Goal: Transaction & Acquisition: Purchase product/service

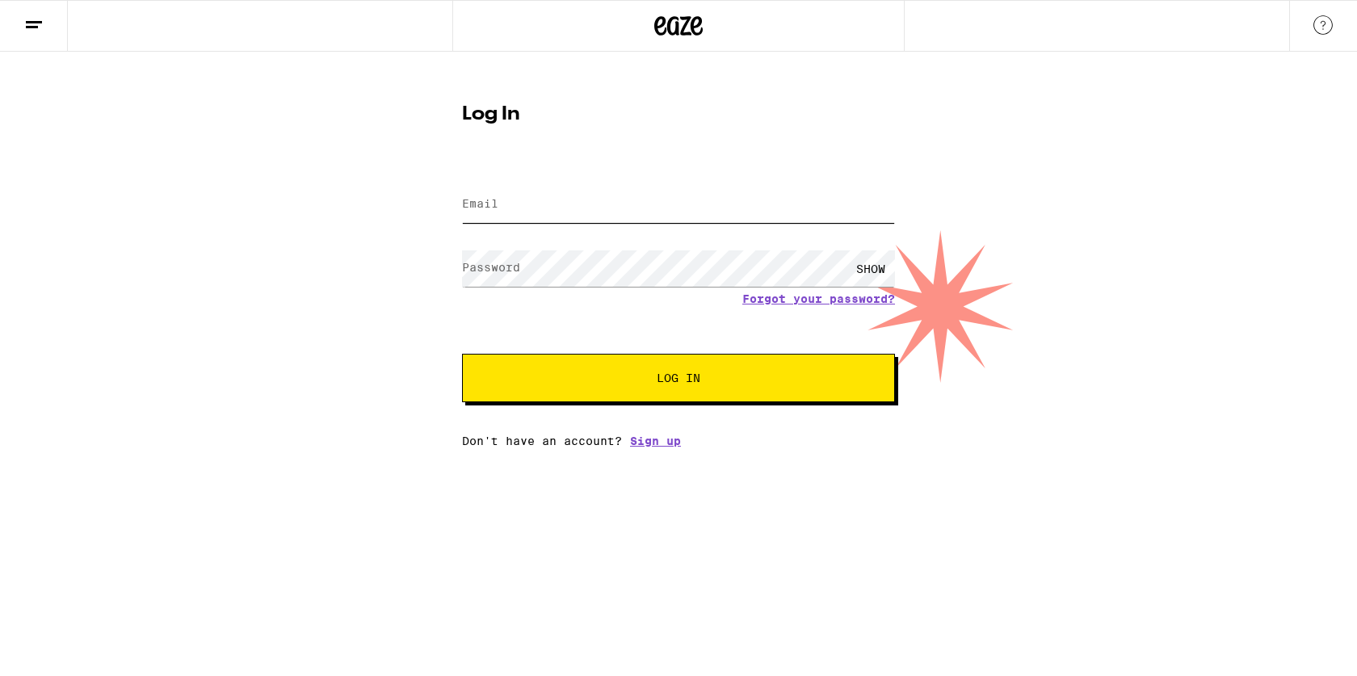
type input "[PERSON_NAME][EMAIL_ADDRESS][DOMAIN_NAME]"
click at [678, 380] on button "Log In" at bounding box center [678, 378] width 433 height 48
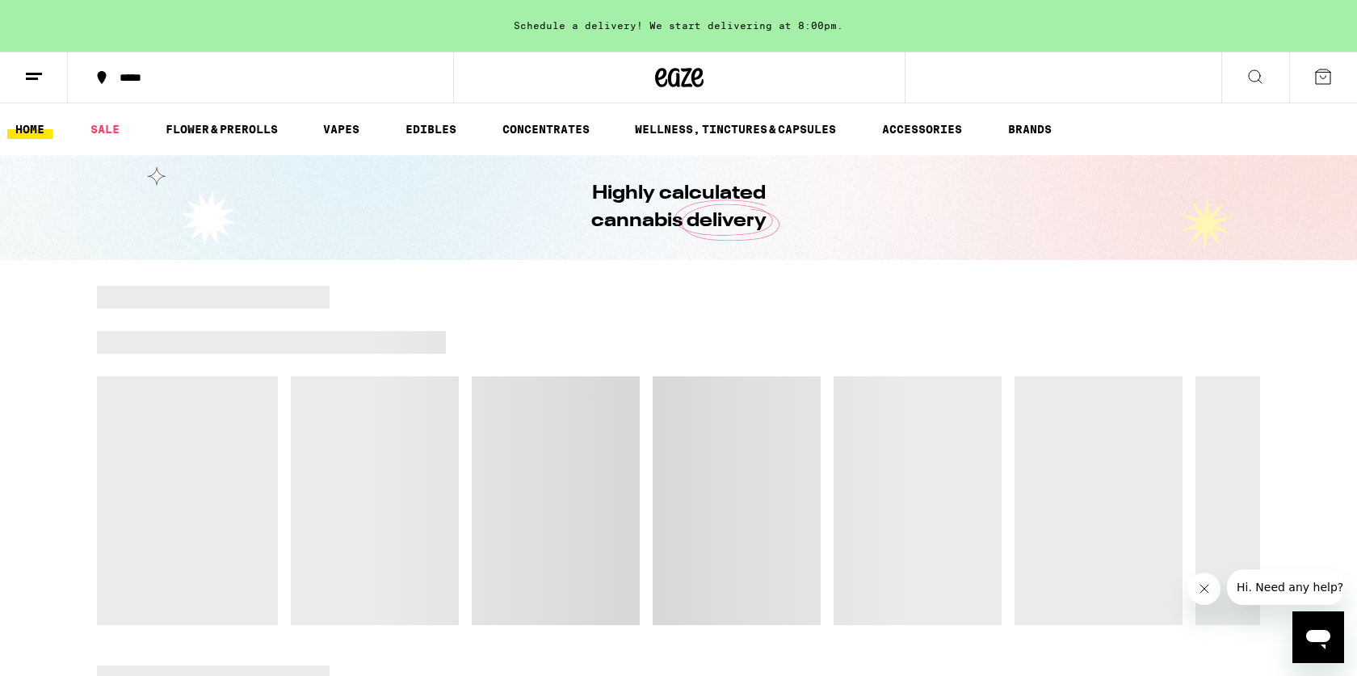
click at [1326, 82] on icon at bounding box center [1322, 76] width 19 height 19
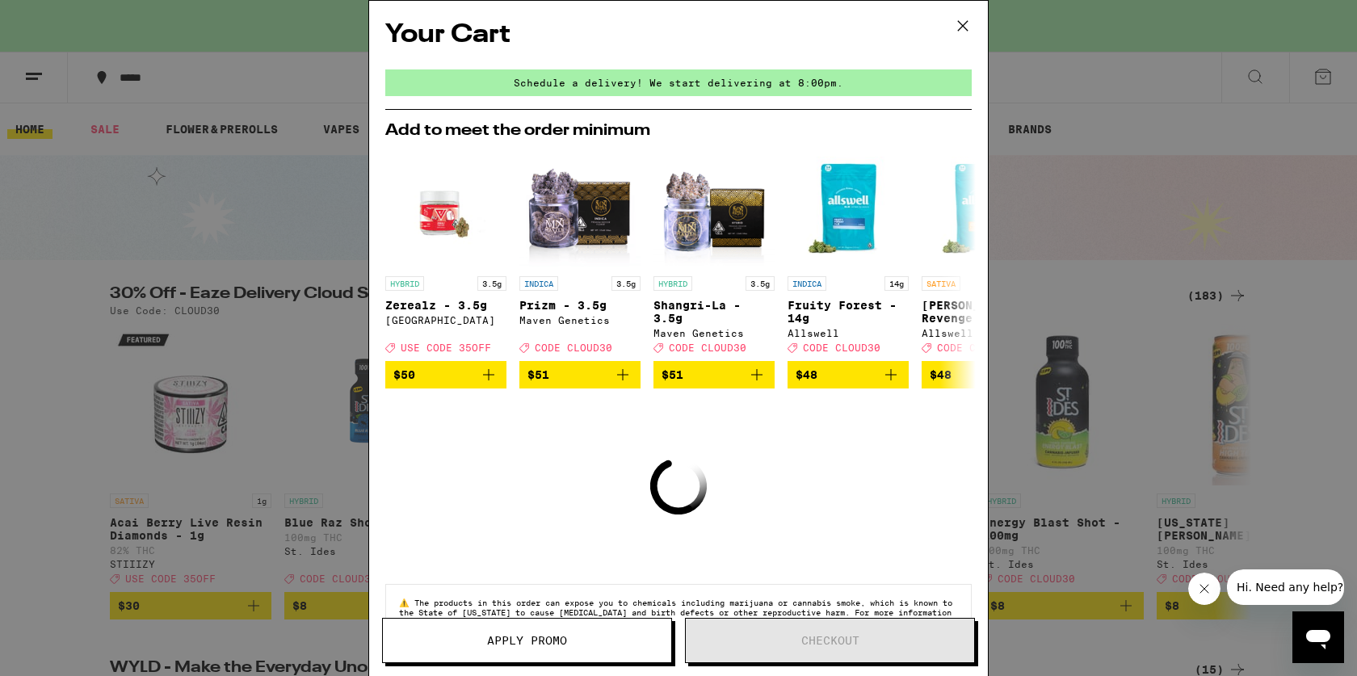
click at [953, 26] on icon at bounding box center [963, 26] width 24 height 24
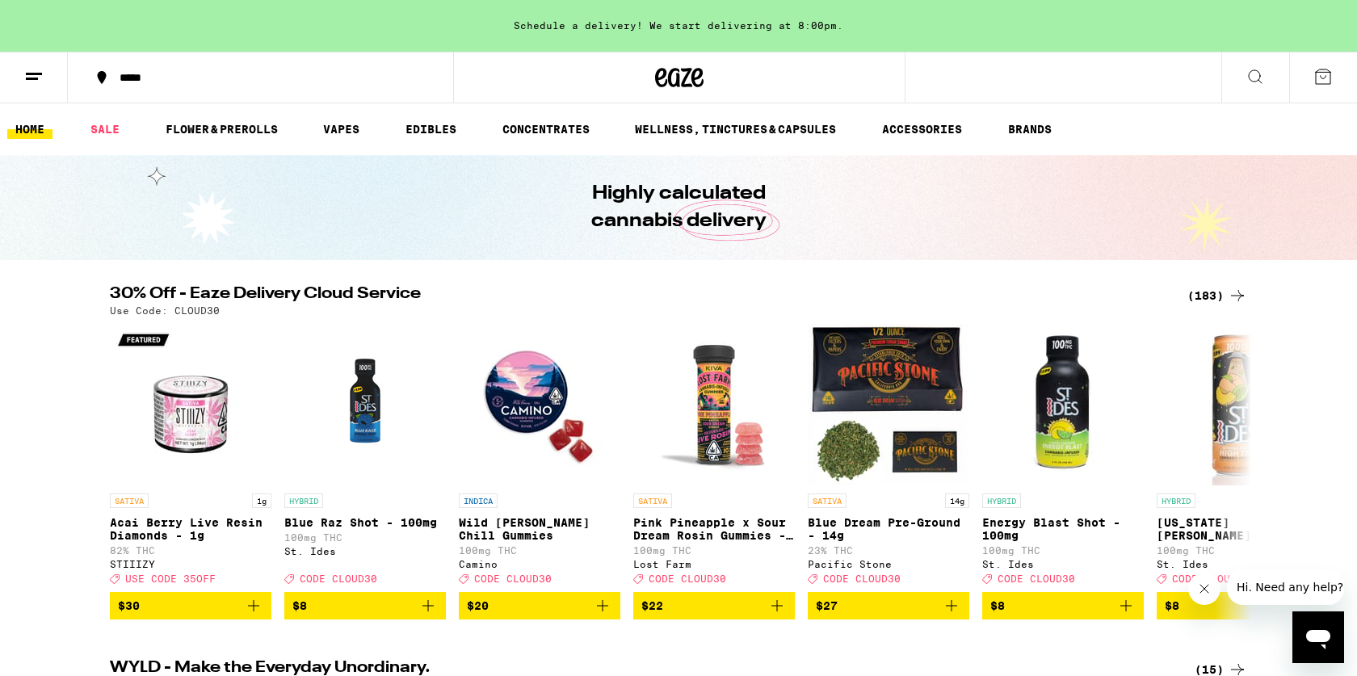
click at [154, 73] on div "*****" at bounding box center [269, 77] width 317 height 11
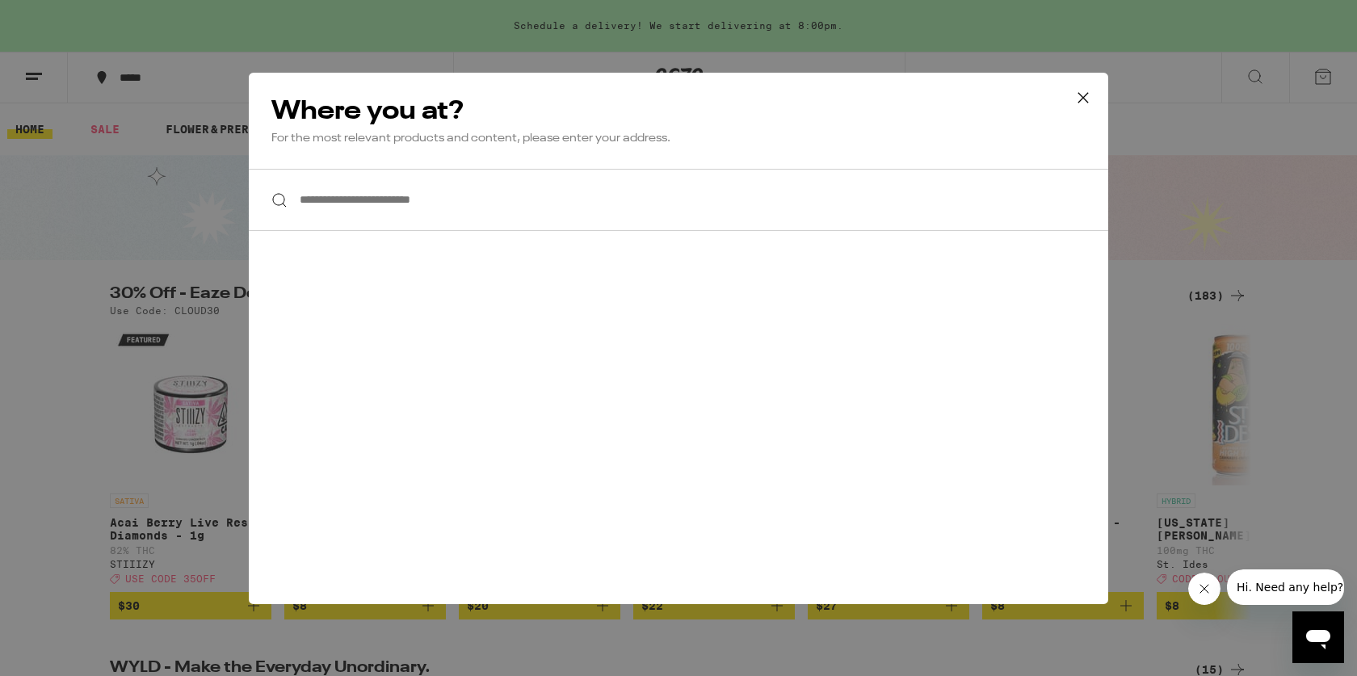
click at [361, 197] on input "**********" at bounding box center [678, 200] width 859 height 62
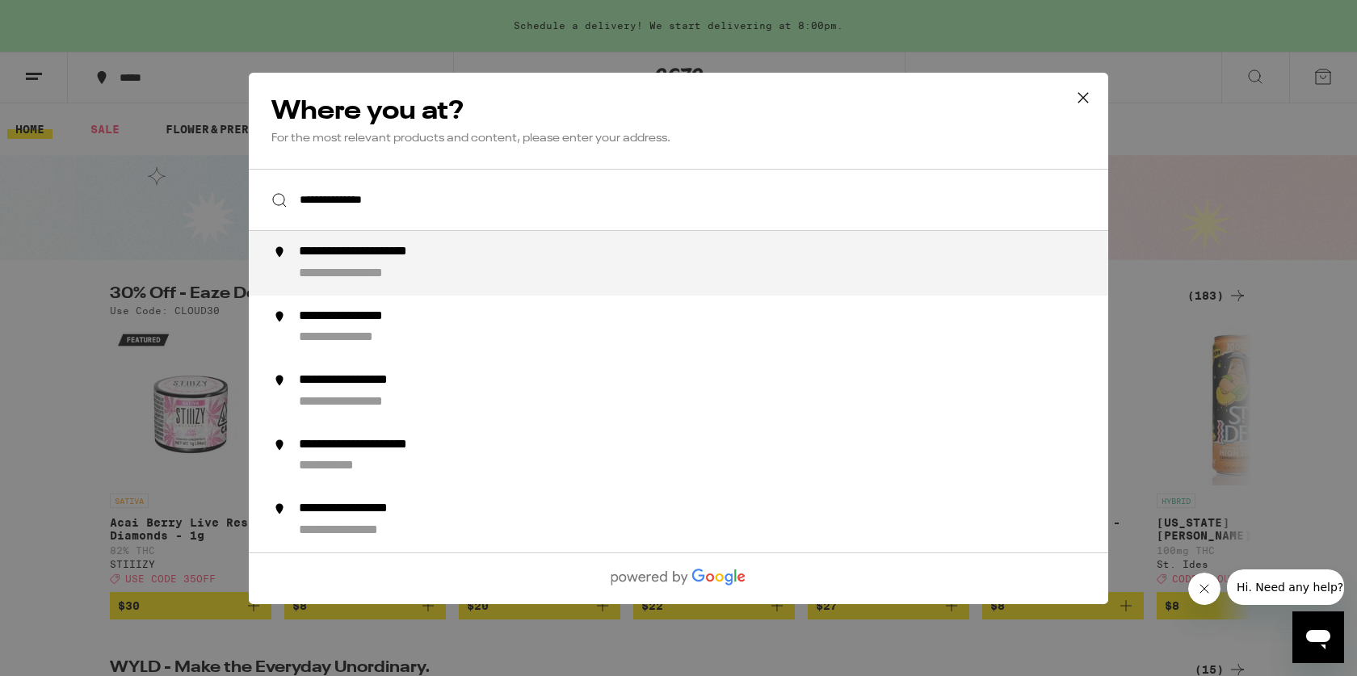
click at [439, 287] on li "**********" at bounding box center [678, 263] width 859 height 65
type input "**********"
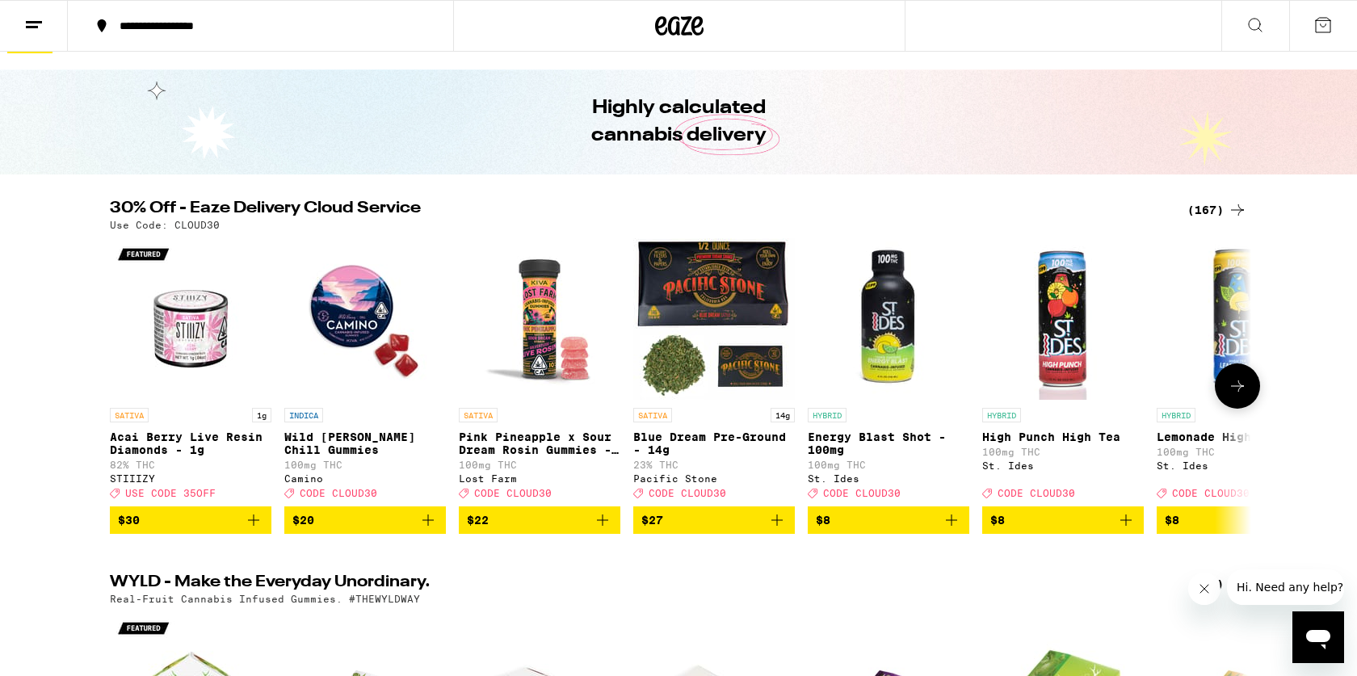
scroll to position [52, 0]
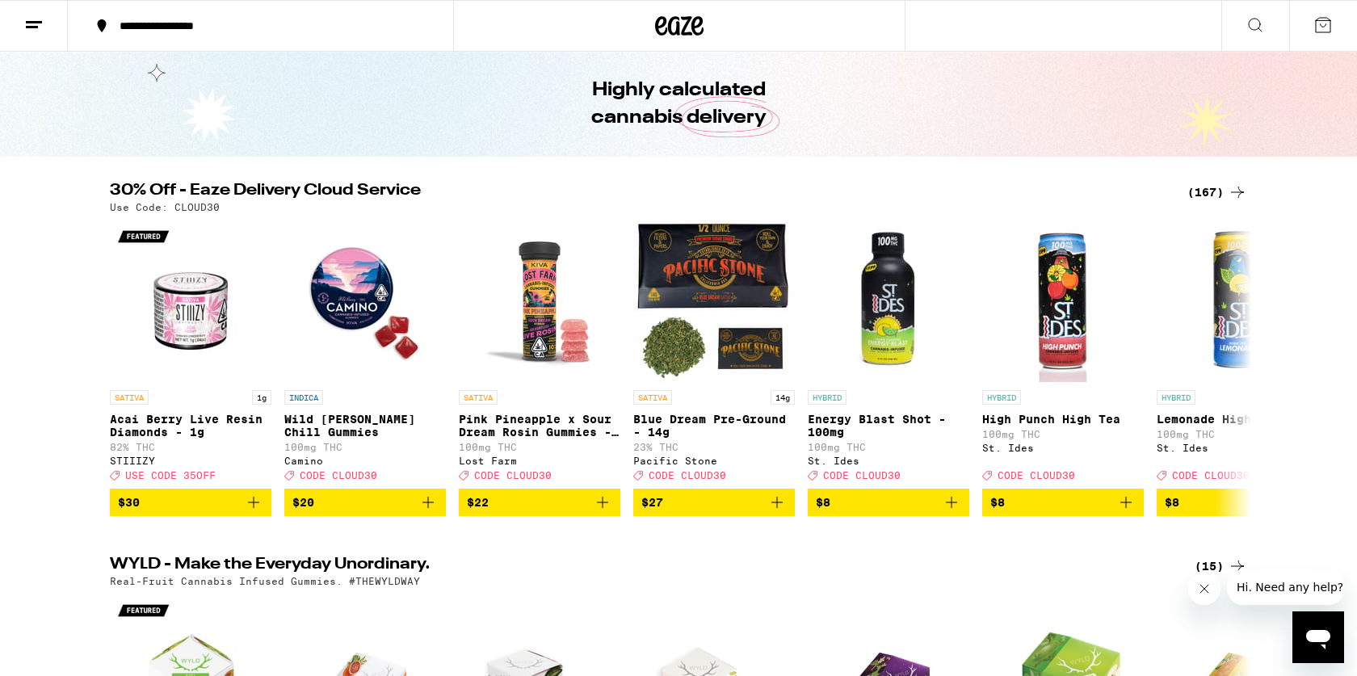
click at [274, 187] on h2 "30% Off - Eaze Delivery Cloud Service" at bounding box center [639, 192] width 1058 height 19
click at [1210, 187] on div "(167)" at bounding box center [1217, 192] width 60 height 19
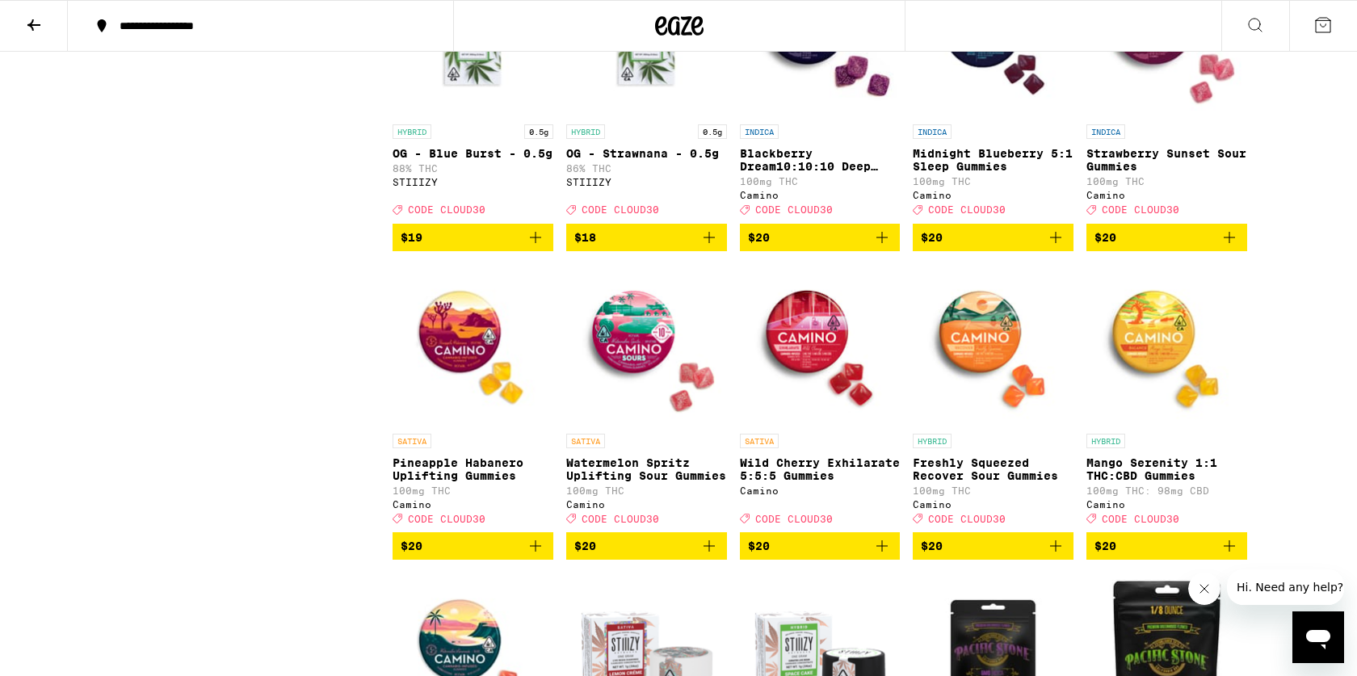
scroll to position [1822, 0]
click at [714, 556] on icon "Add to bag" at bounding box center [708, 545] width 19 height 19
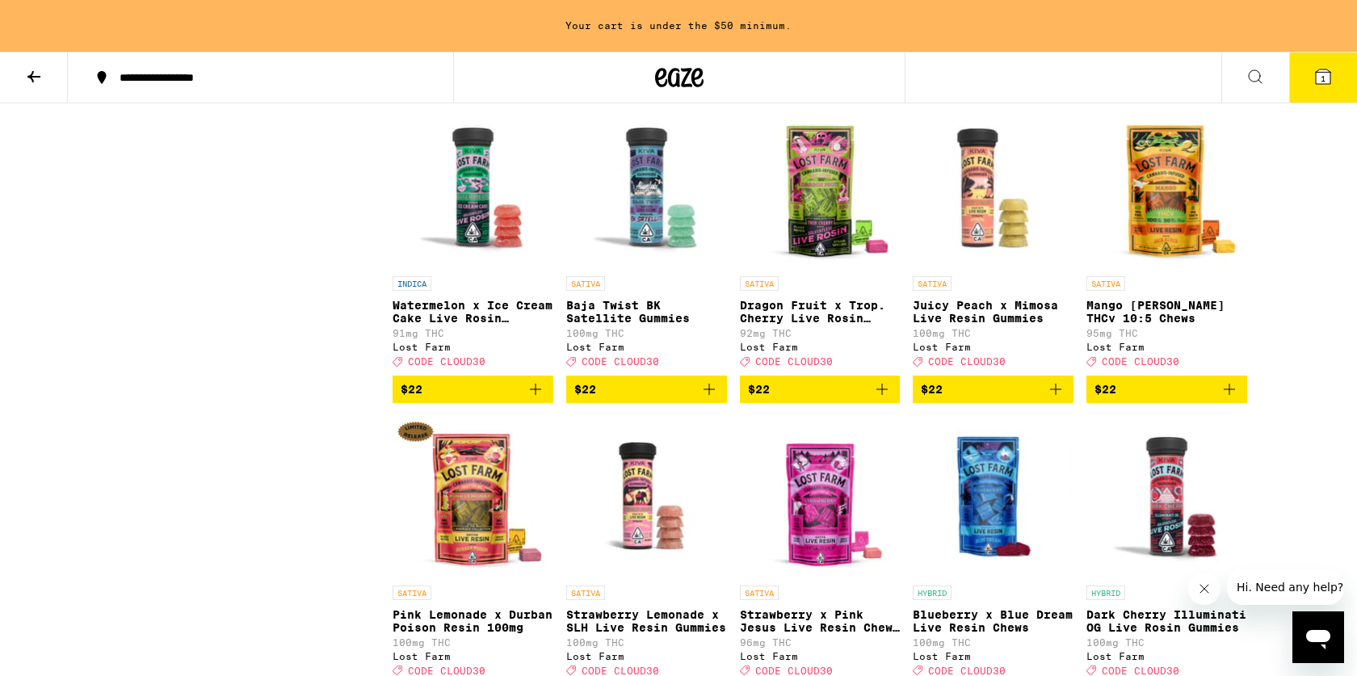
scroll to position [2969, 0]
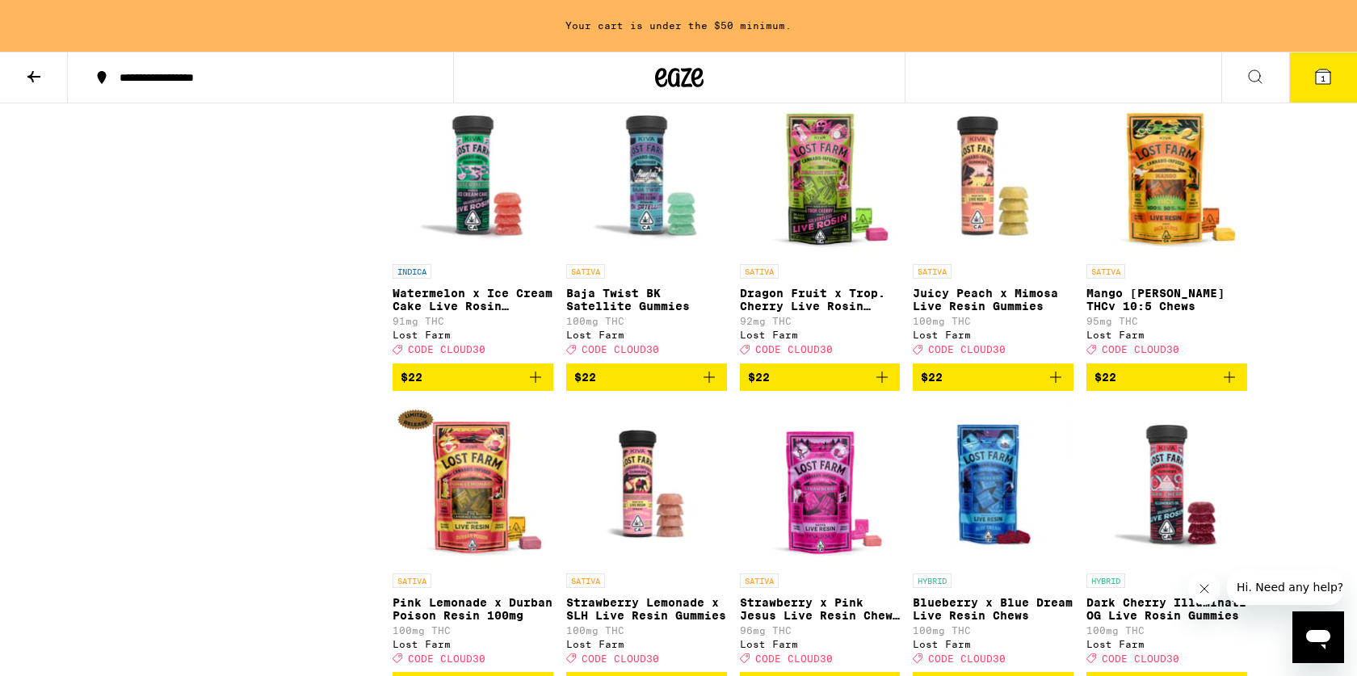
click at [1234, 387] on icon "Add to bag" at bounding box center [1228, 376] width 19 height 19
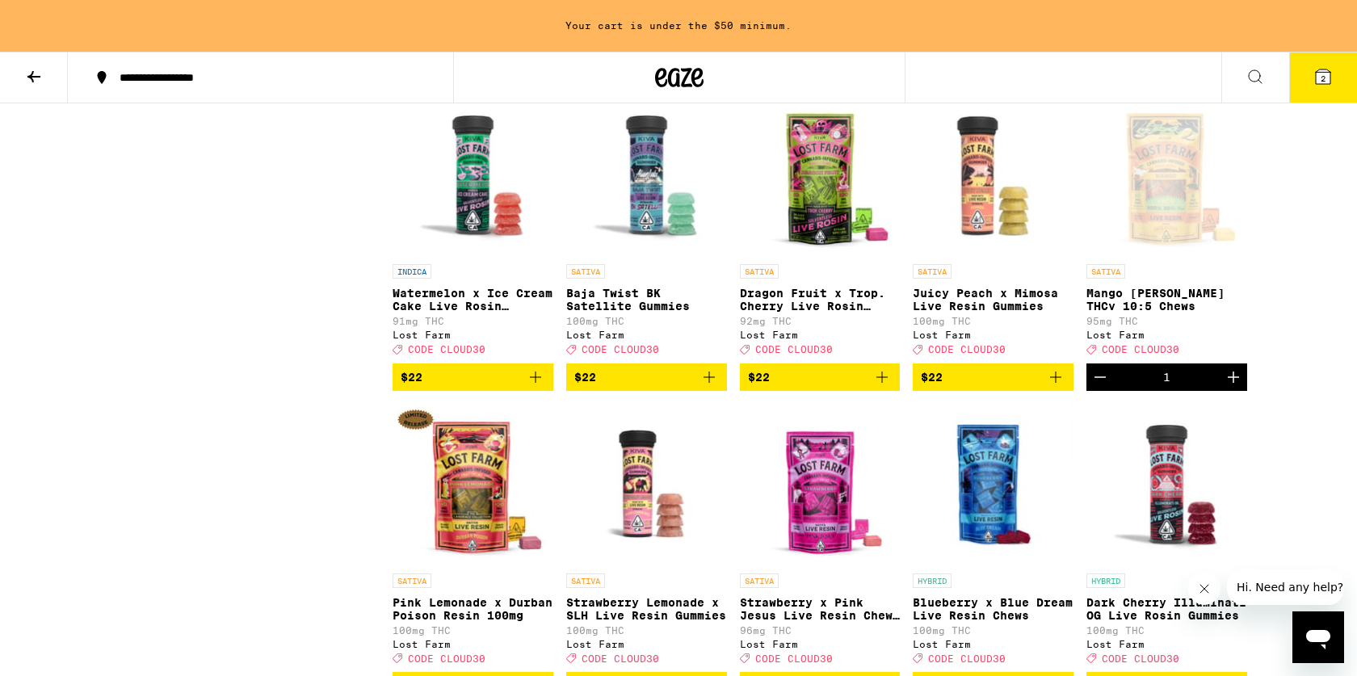
click at [1239, 387] on icon "Increment" at bounding box center [1232, 376] width 19 height 19
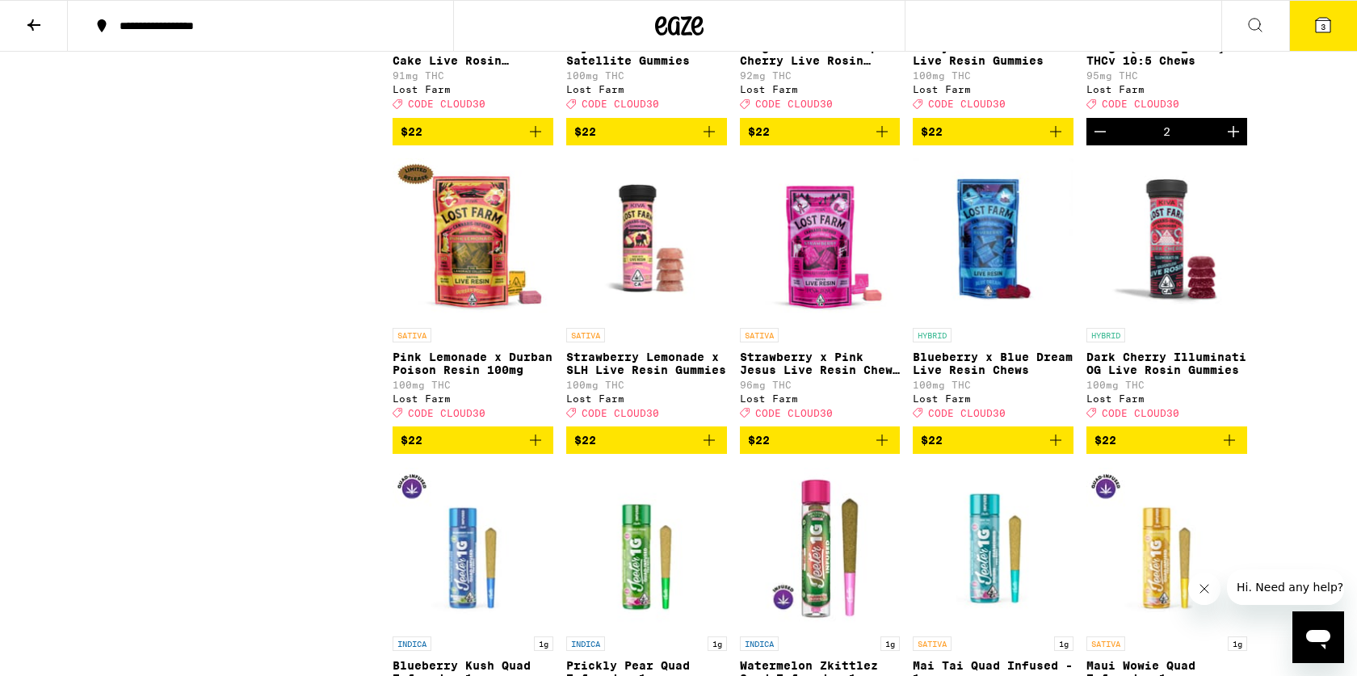
scroll to position [3207, 0]
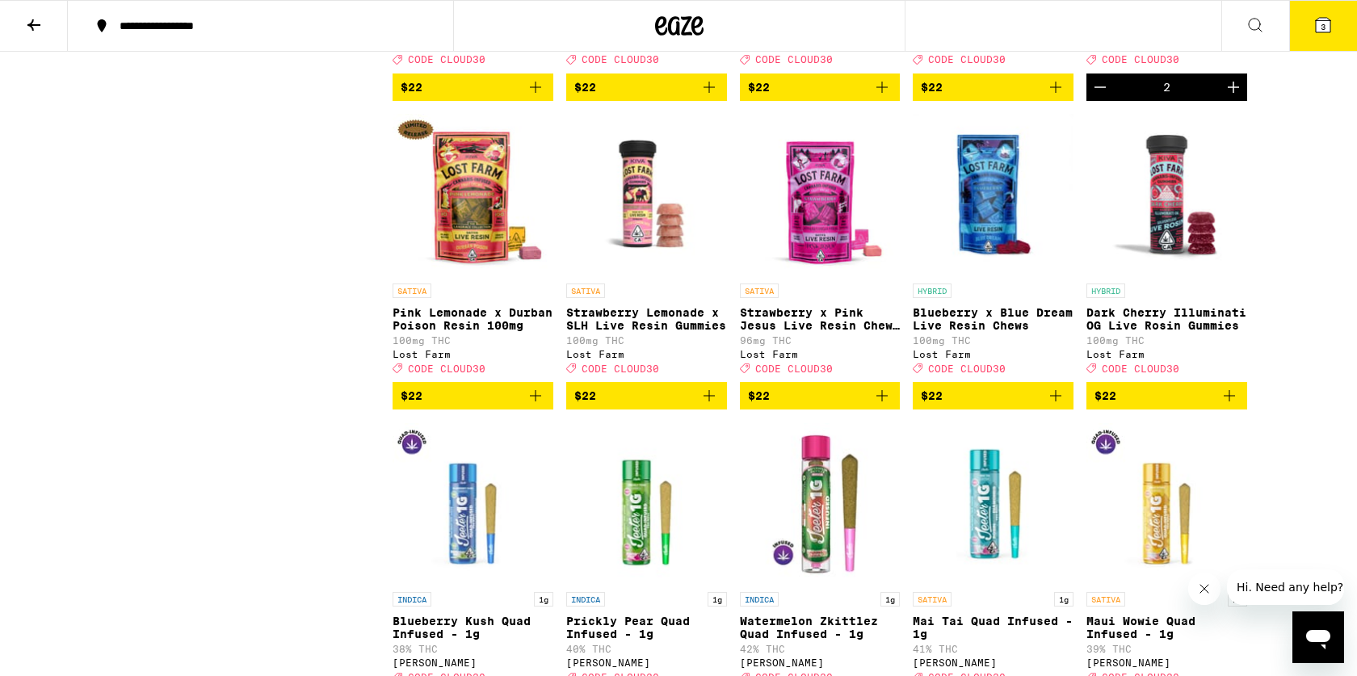
click at [1054, 405] on icon "Add to bag" at bounding box center [1055, 395] width 19 height 19
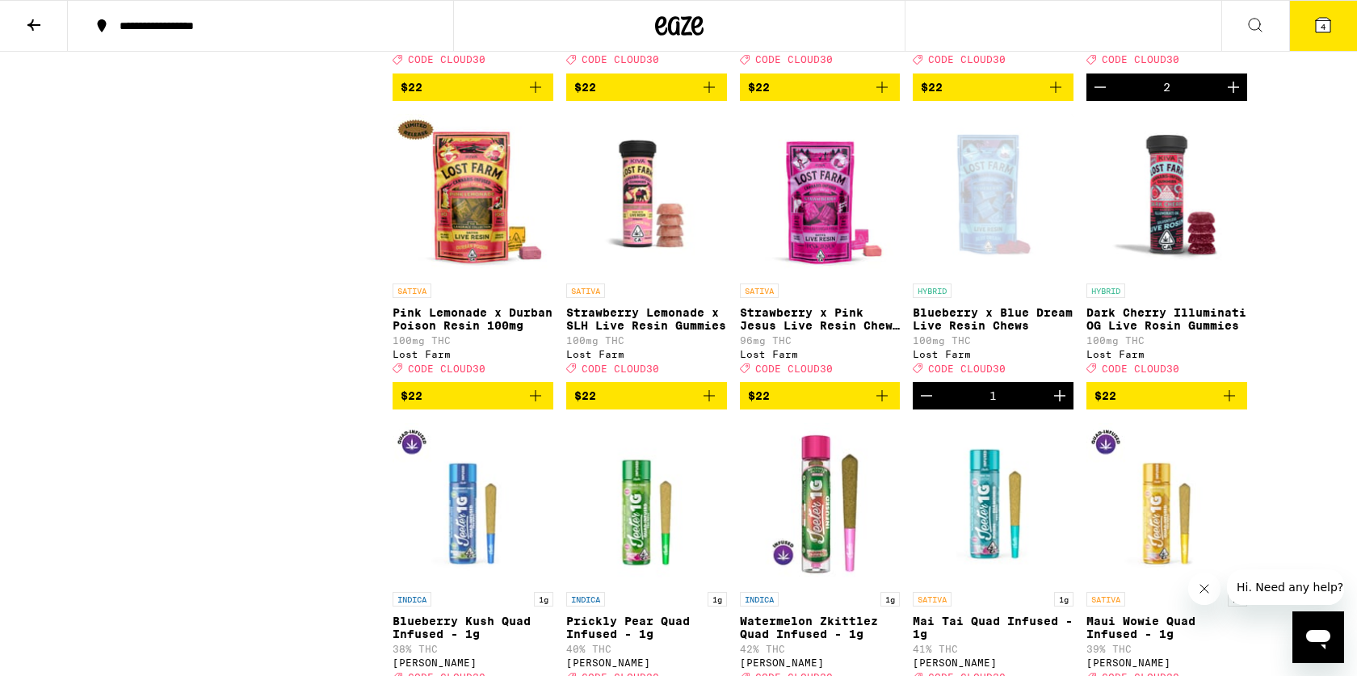
click at [1054, 405] on icon "Increment" at bounding box center [1059, 395] width 19 height 19
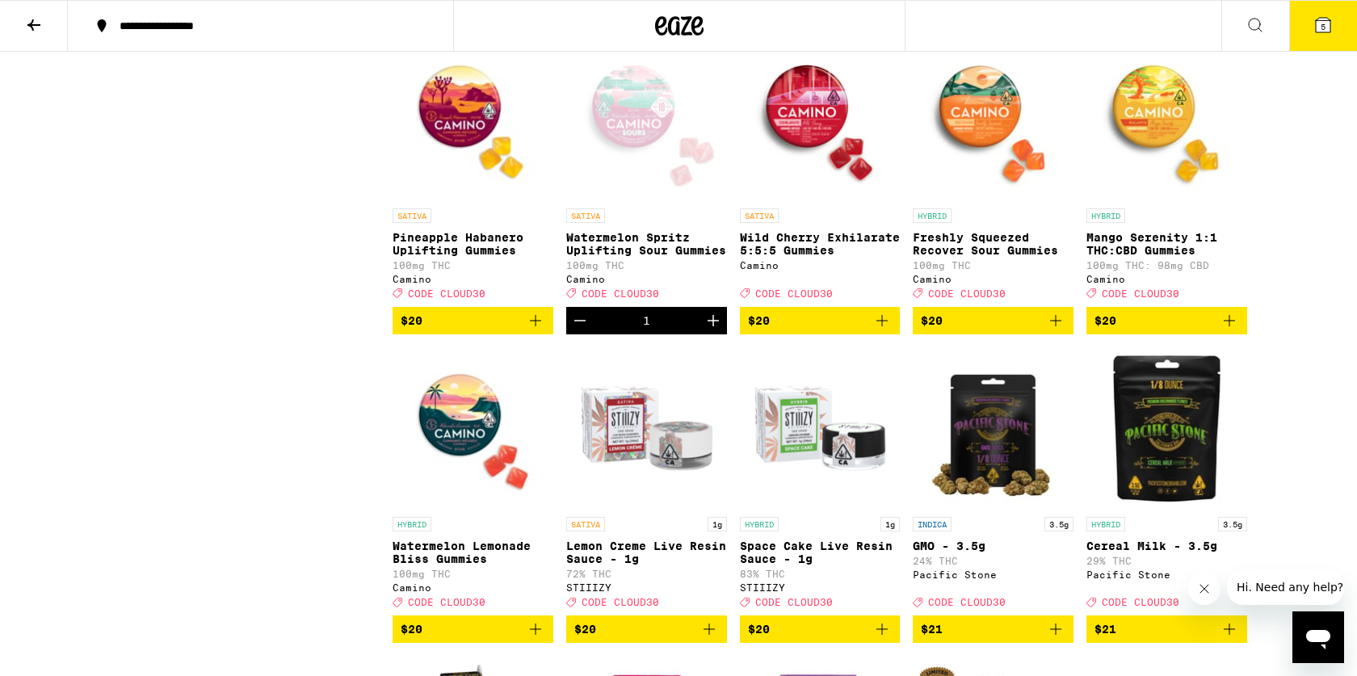
scroll to position [2302, 0]
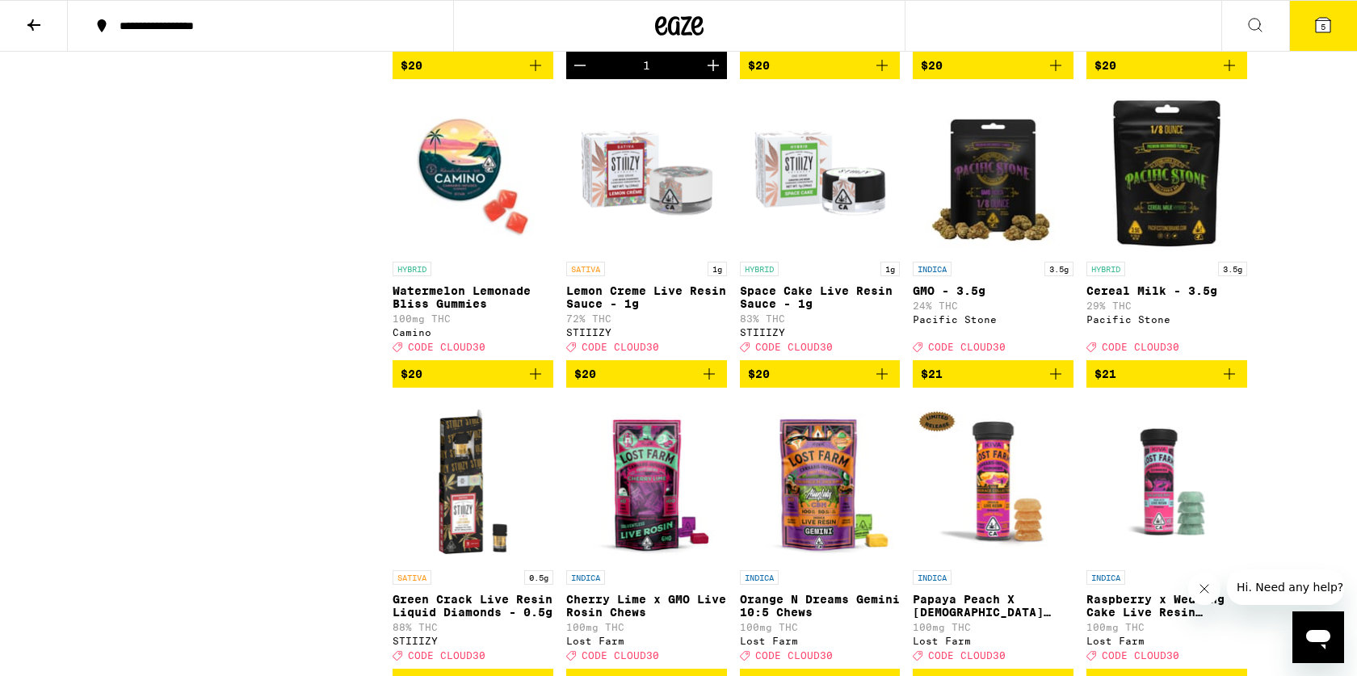
click at [531, 384] on icon "Add to bag" at bounding box center [535, 373] width 19 height 19
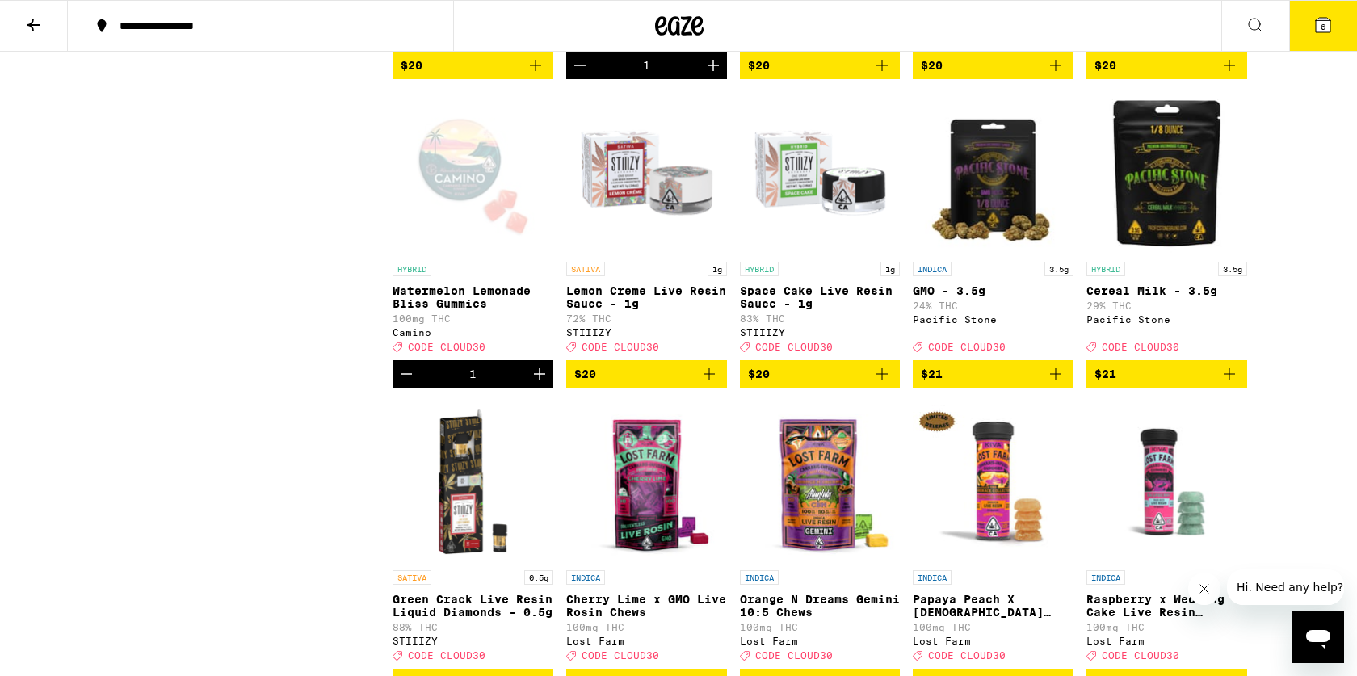
click at [1329, 27] on icon at bounding box center [1323, 25] width 15 height 15
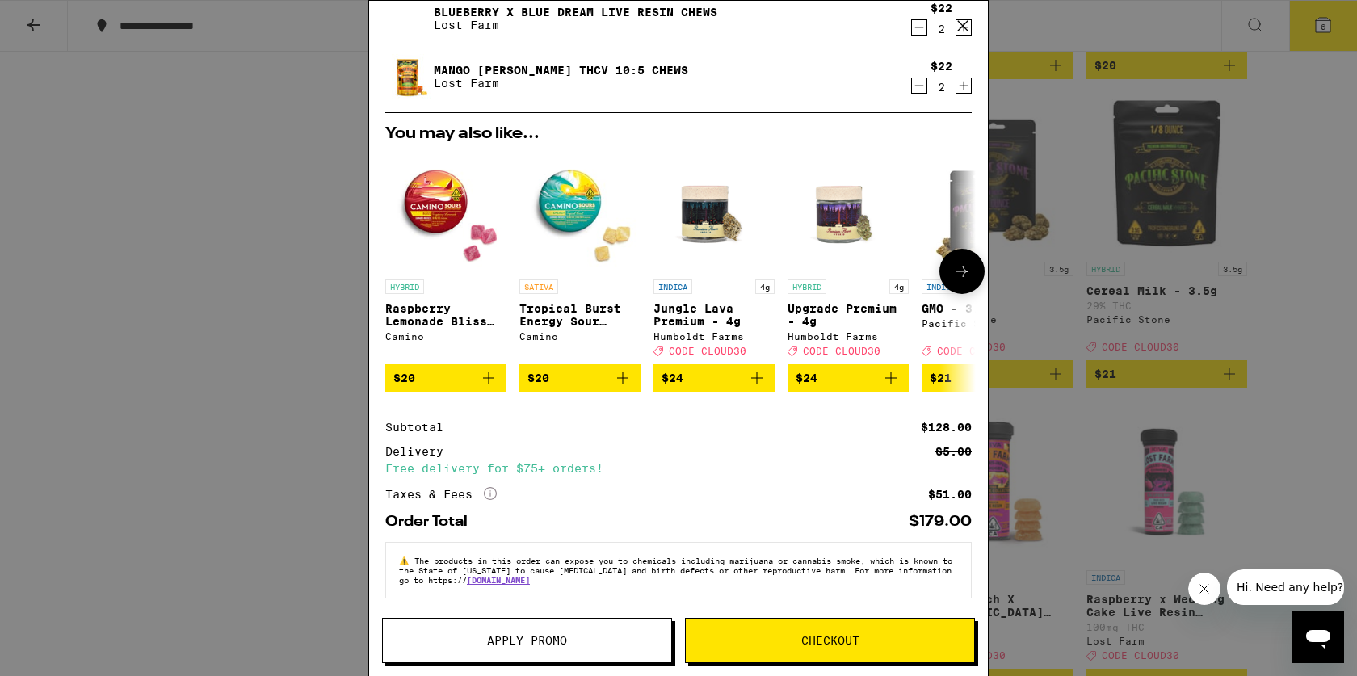
scroll to position [186, 0]
click at [605, 633] on button "Apply Promo" at bounding box center [527, 640] width 290 height 45
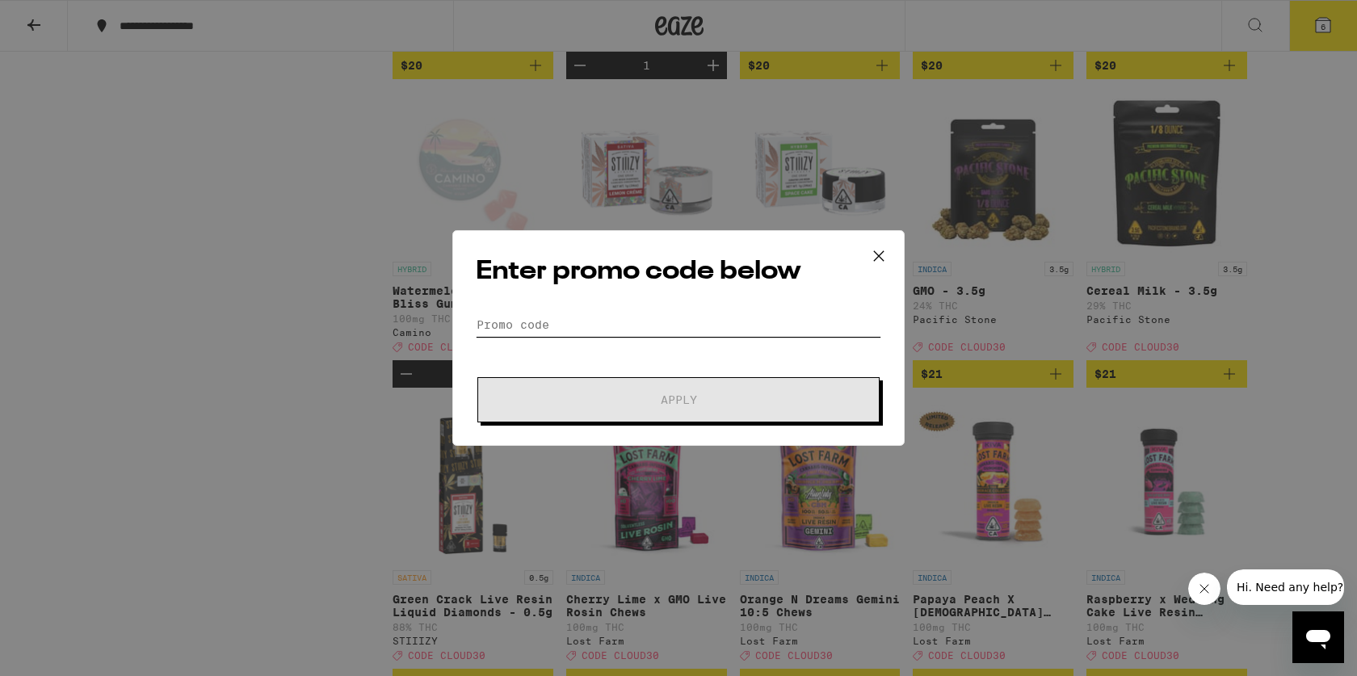
click at [524, 331] on input "Promo Code" at bounding box center [678, 325] width 405 height 24
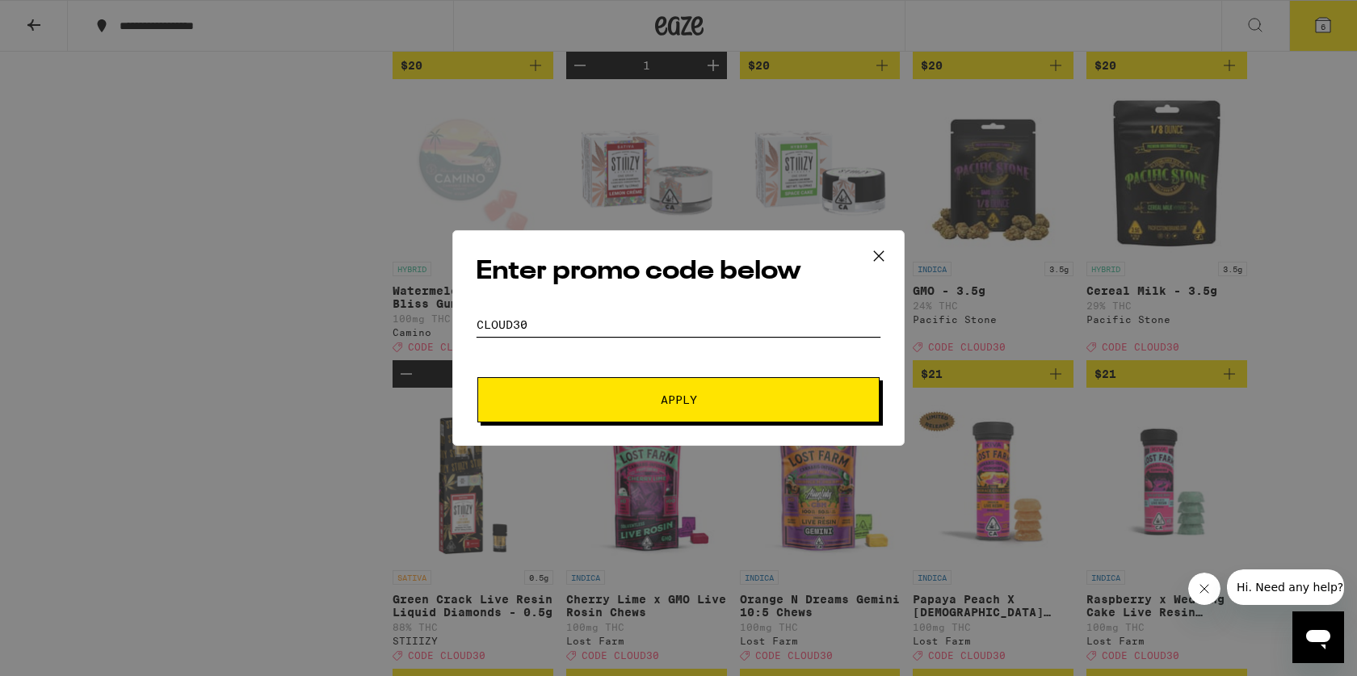
type input "CLOUD30"
click at [561, 388] on button "Apply" at bounding box center [678, 399] width 402 height 45
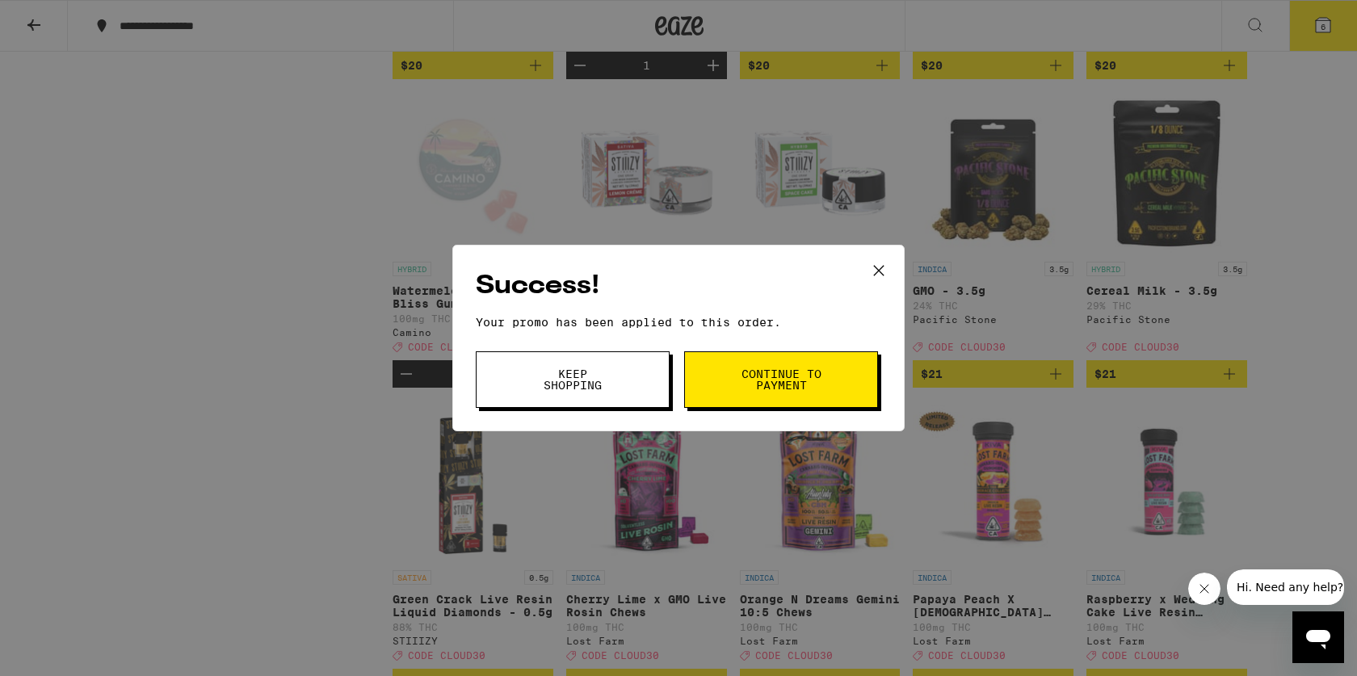
click at [736, 390] on button "Continue to payment" at bounding box center [781, 379] width 194 height 57
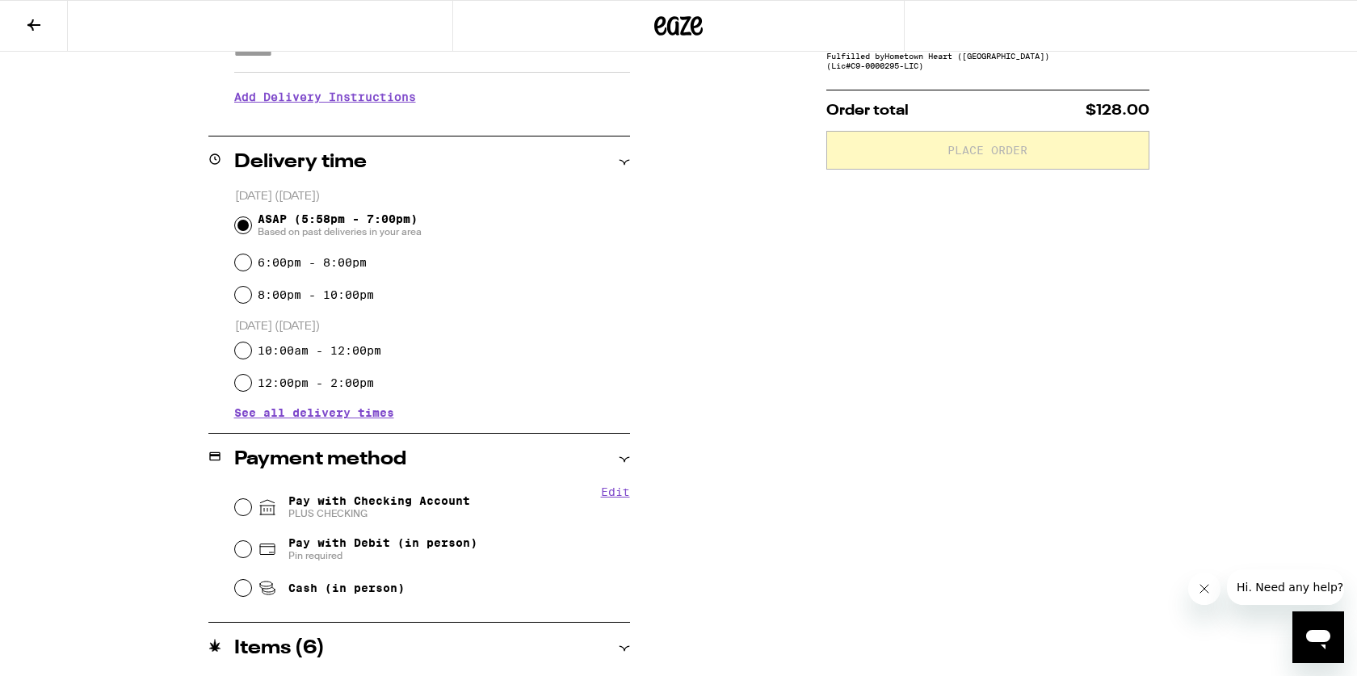
scroll to position [300, 0]
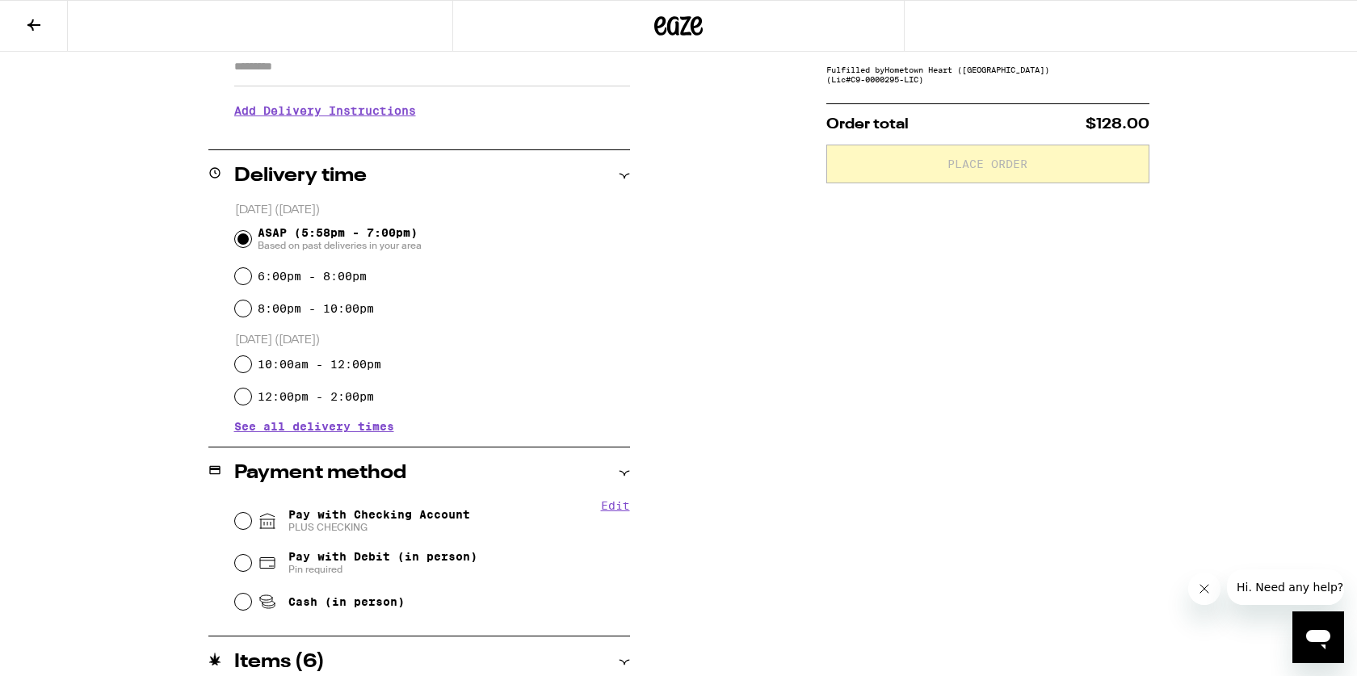
click at [268, 515] on icon at bounding box center [267, 521] width 15 height 15
click at [251, 515] on input "Pay with Checking Account PLUS CHECKING" at bounding box center [243, 521] width 16 height 16
radio input "true"
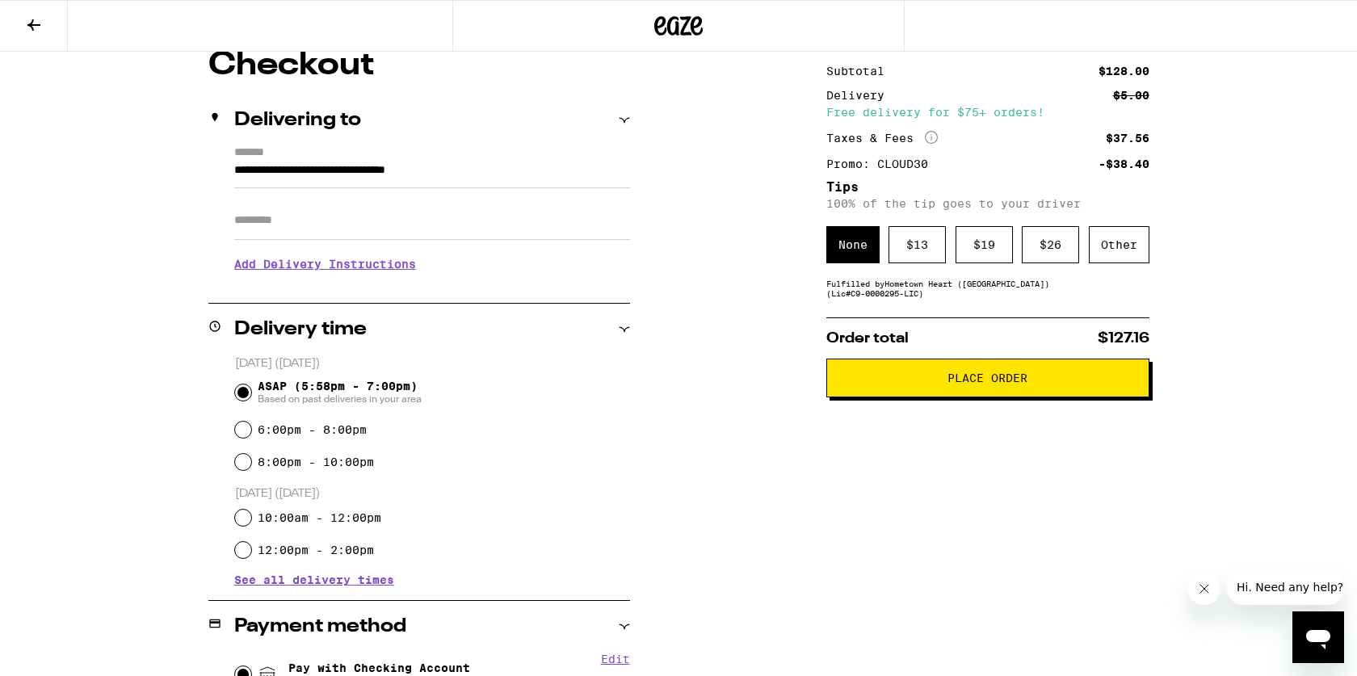
scroll to position [149, 0]
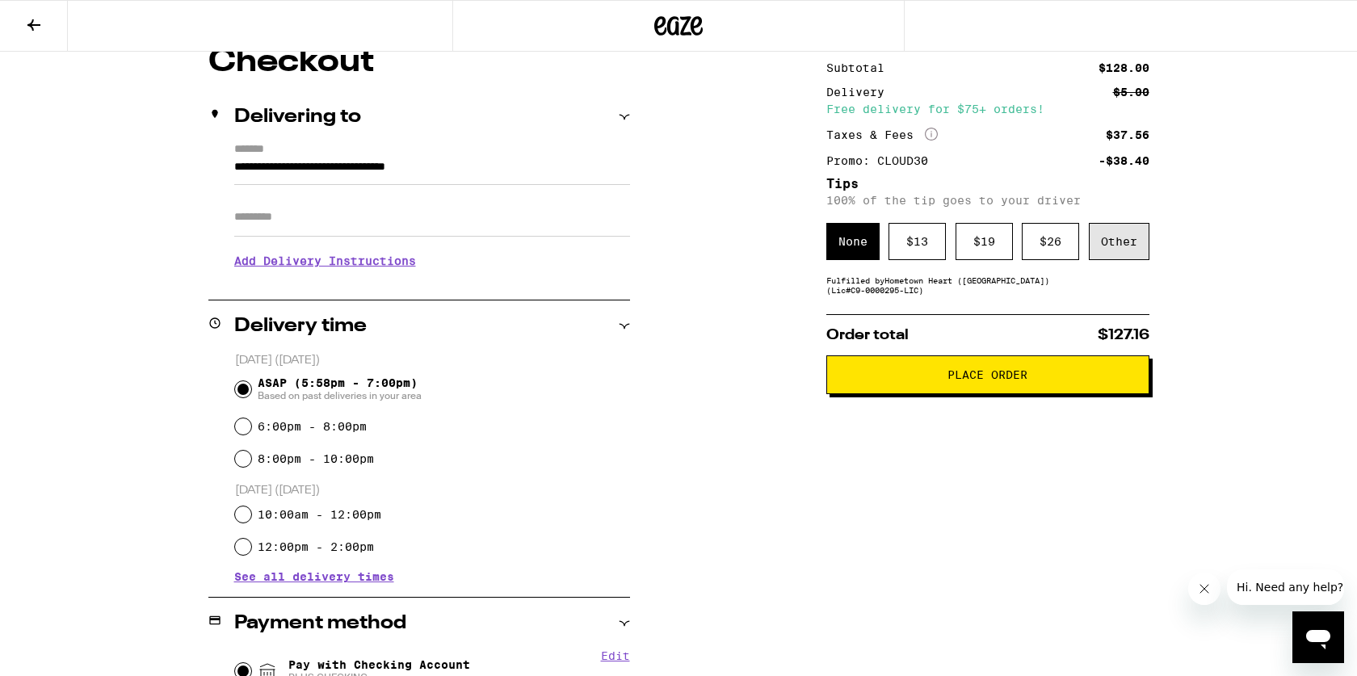
click at [1118, 245] on div "Other" at bounding box center [1119, 241] width 61 height 37
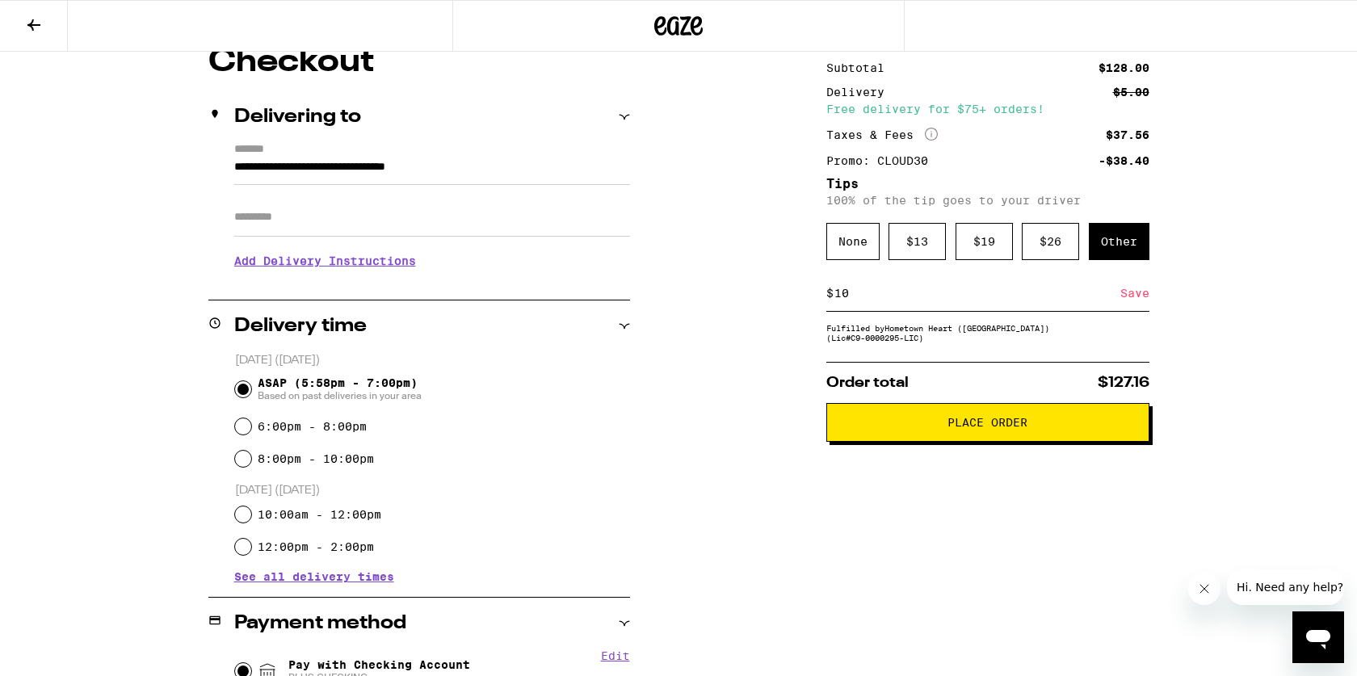
type input "10"
click at [795, 329] on div "**********" at bounding box center [678, 584] width 1163 height 1077
click at [1127, 303] on div "Save" at bounding box center [1134, 293] width 29 height 36
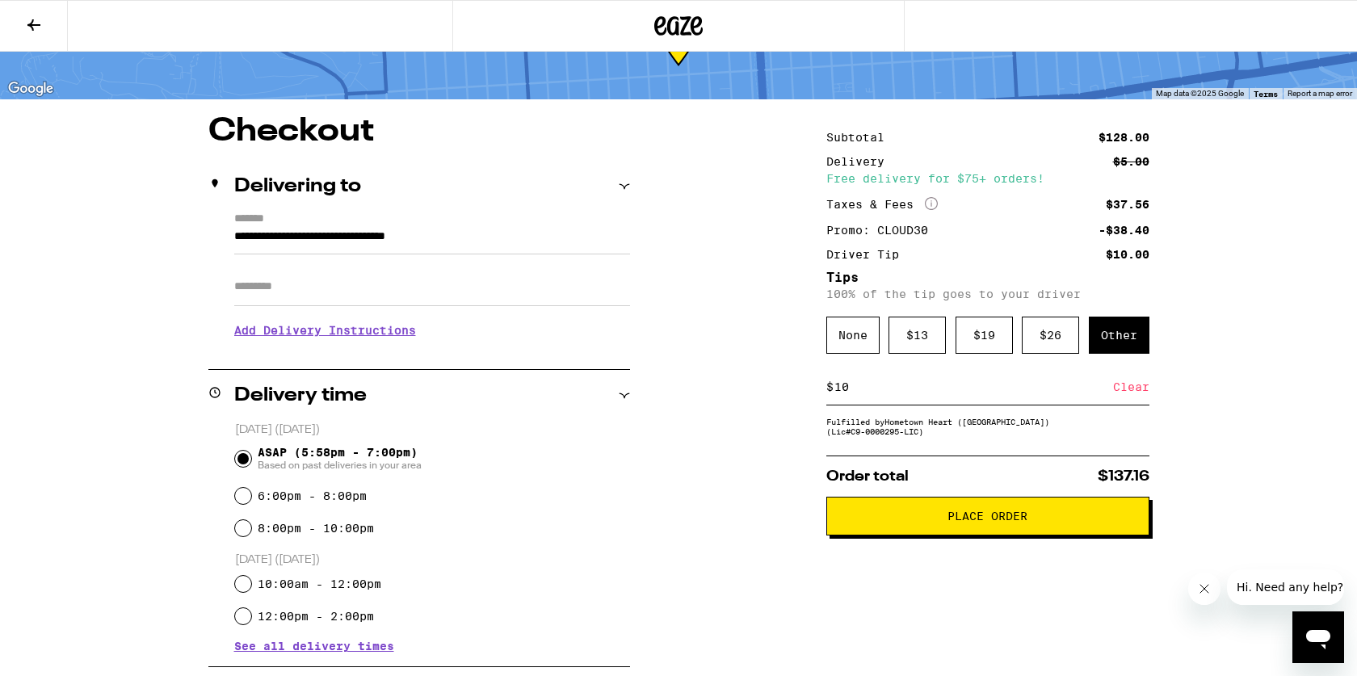
scroll to position [206, 0]
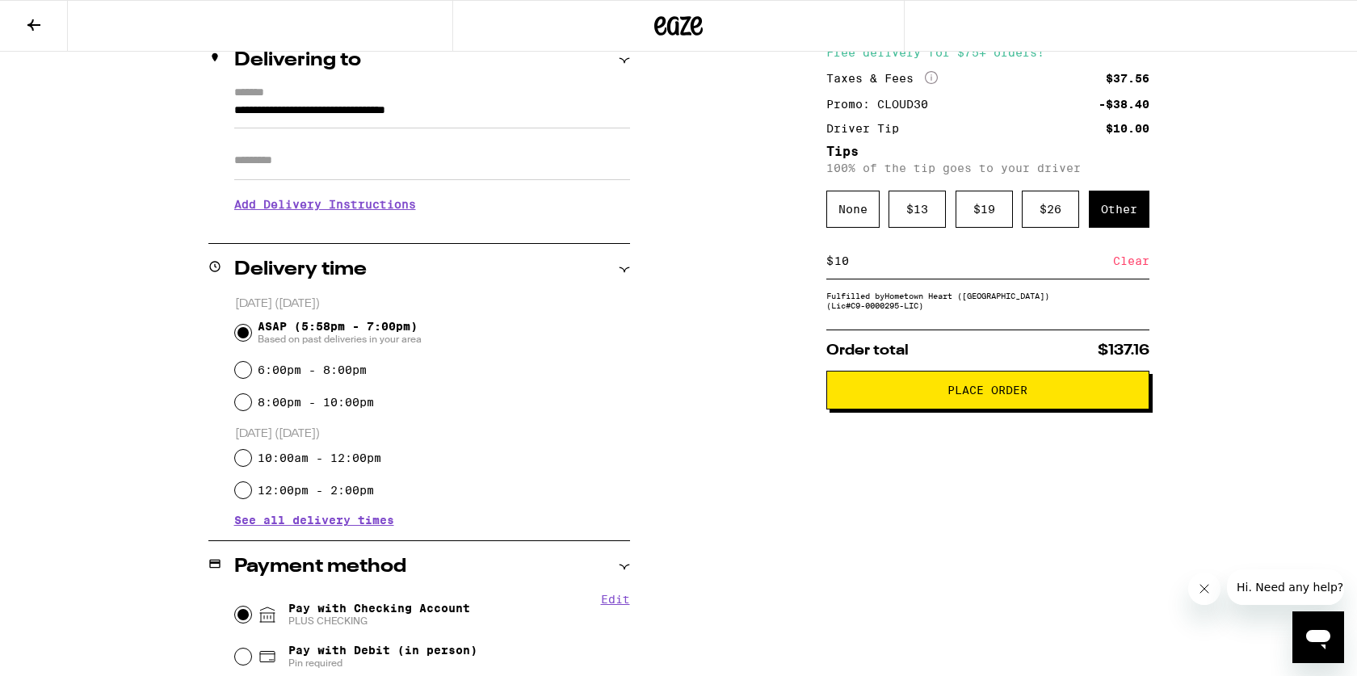
click at [969, 393] on span "Place Order" at bounding box center [987, 389] width 80 height 11
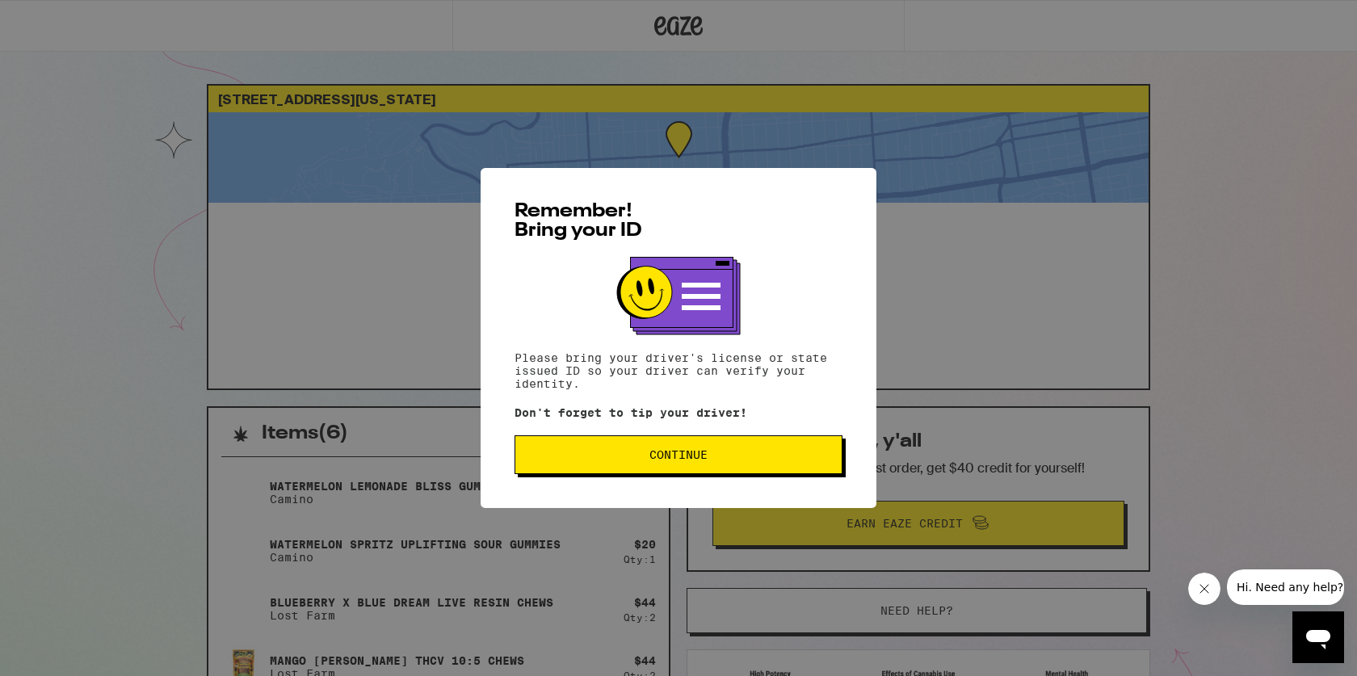
click at [745, 452] on span "Continue" at bounding box center [678, 454] width 300 height 11
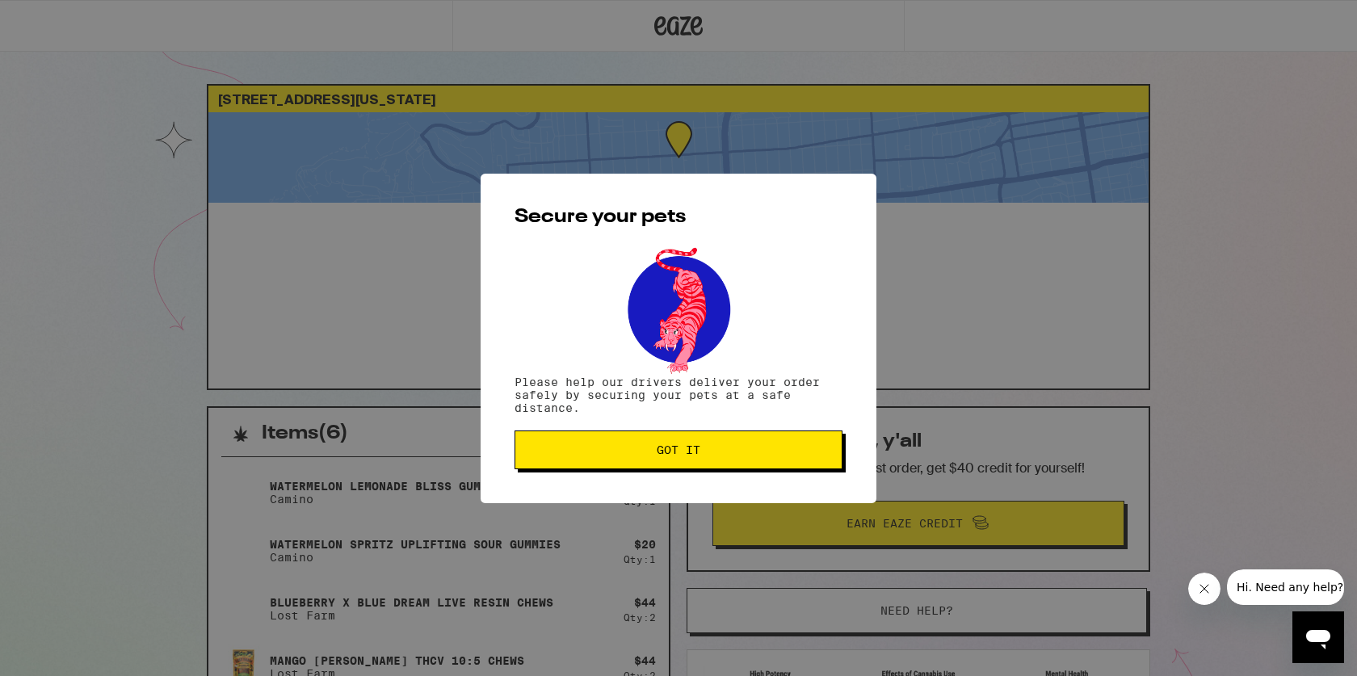
click at [745, 452] on span "Got it" at bounding box center [678, 449] width 300 height 11
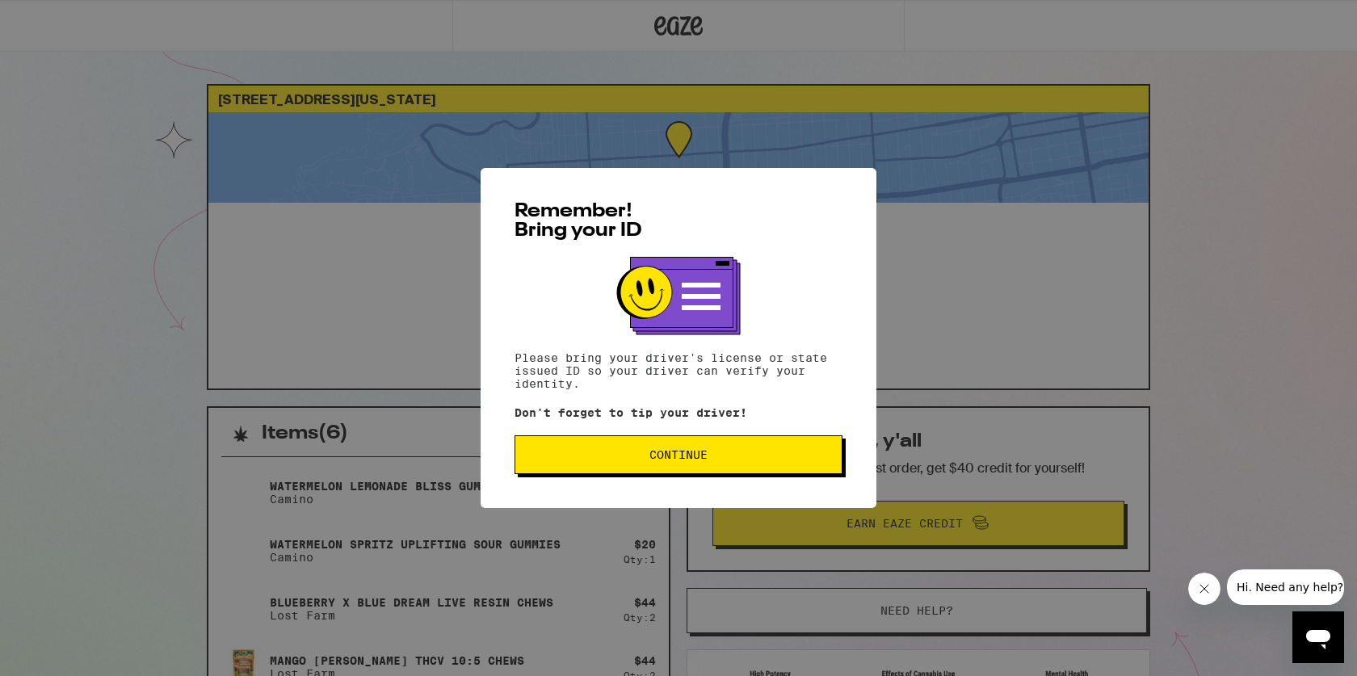
click at [646, 442] on button "Continue" at bounding box center [678, 454] width 328 height 39
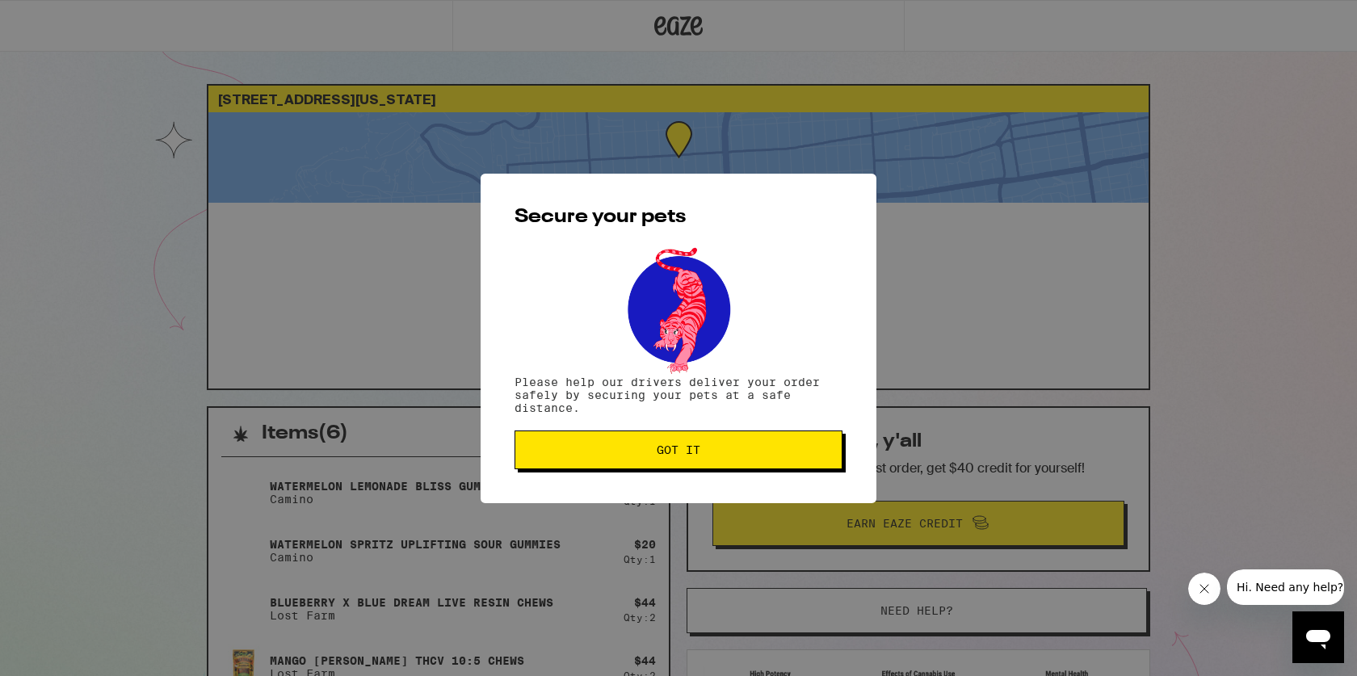
click at [640, 449] on span "Got it" at bounding box center [678, 449] width 300 height 11
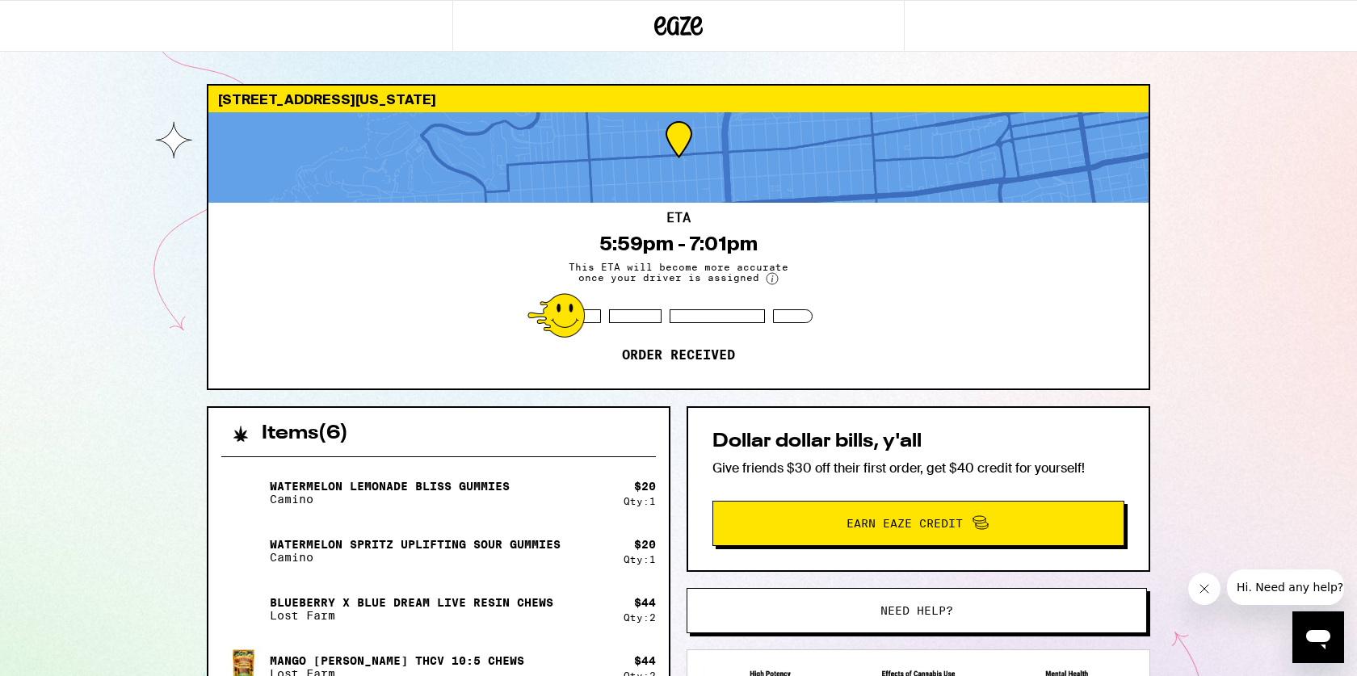
click at [774, 283] on icon at bounding box center [772, 278] width 13 height 13
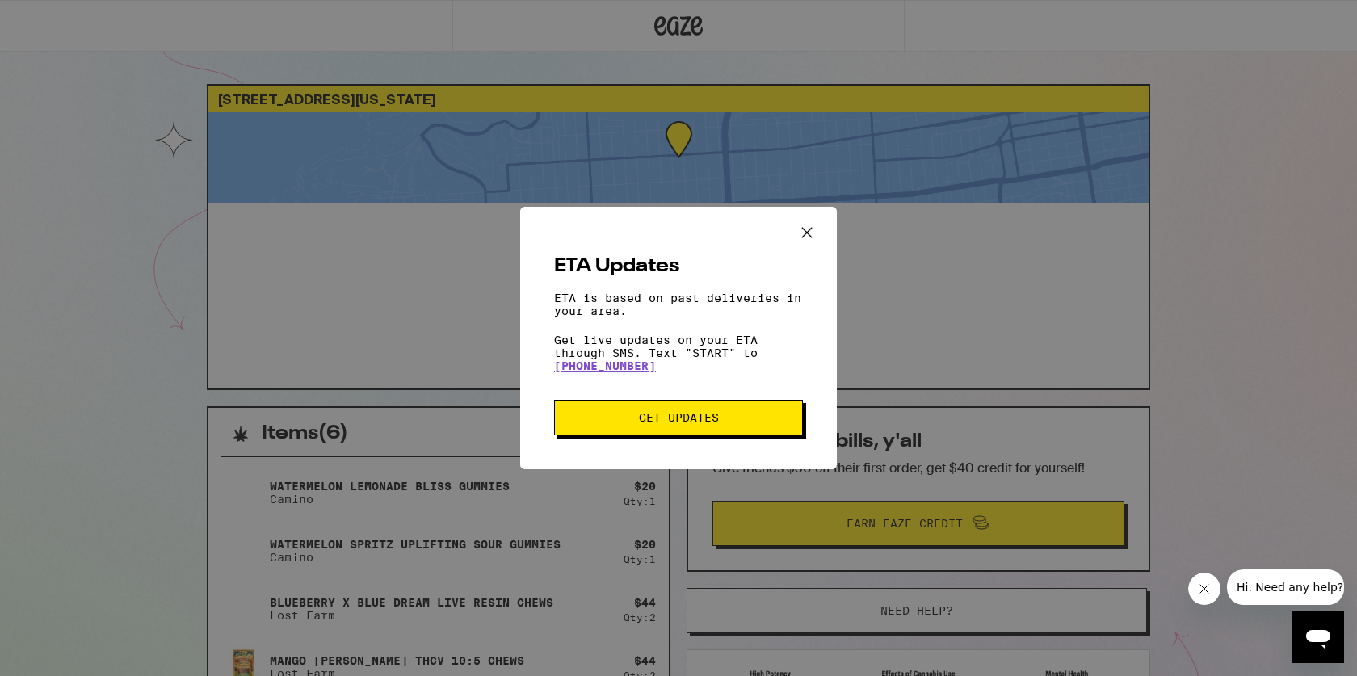
click at [802, 233] on icon "Close ETA information modal" at bounding box center [807, 232] width 24 height 24
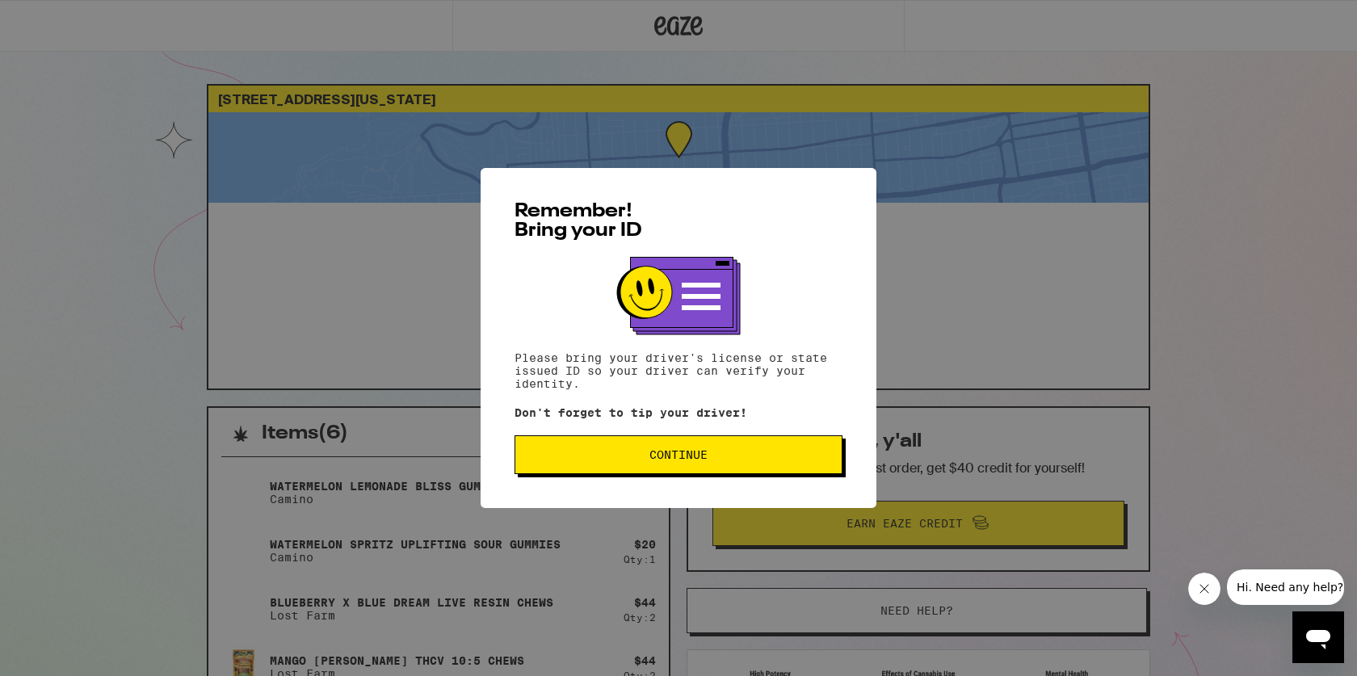
click at [592, 432] on div "Remember! Bring your ID Please bring your driver's license or state issued ID s…" at bounding box center [679, 338] width 396 height 340
click at [592, 460] on span "Continue" at bounding box center [678, 454] width 300 height 11
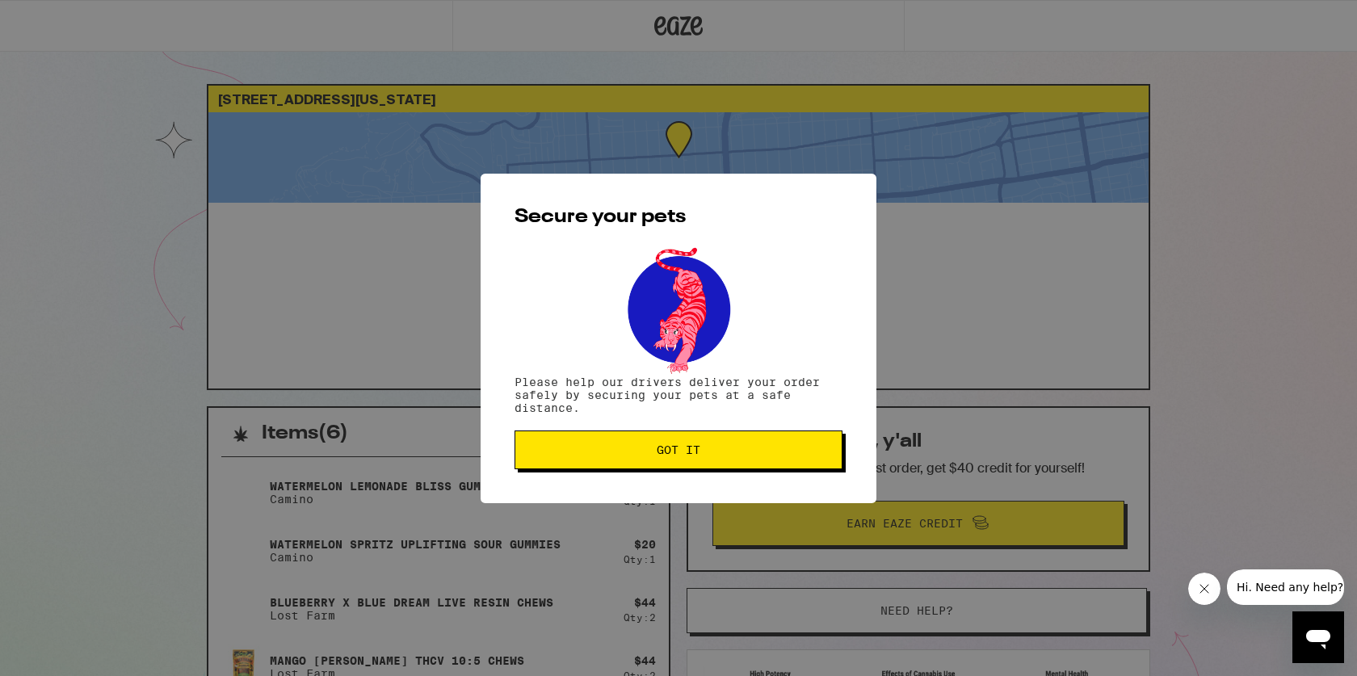
click at [592, 458] on button "Got it" at bounding box center [678, 449] width 328 height 39
